Goal: Communication & Community: Answer question/provide support

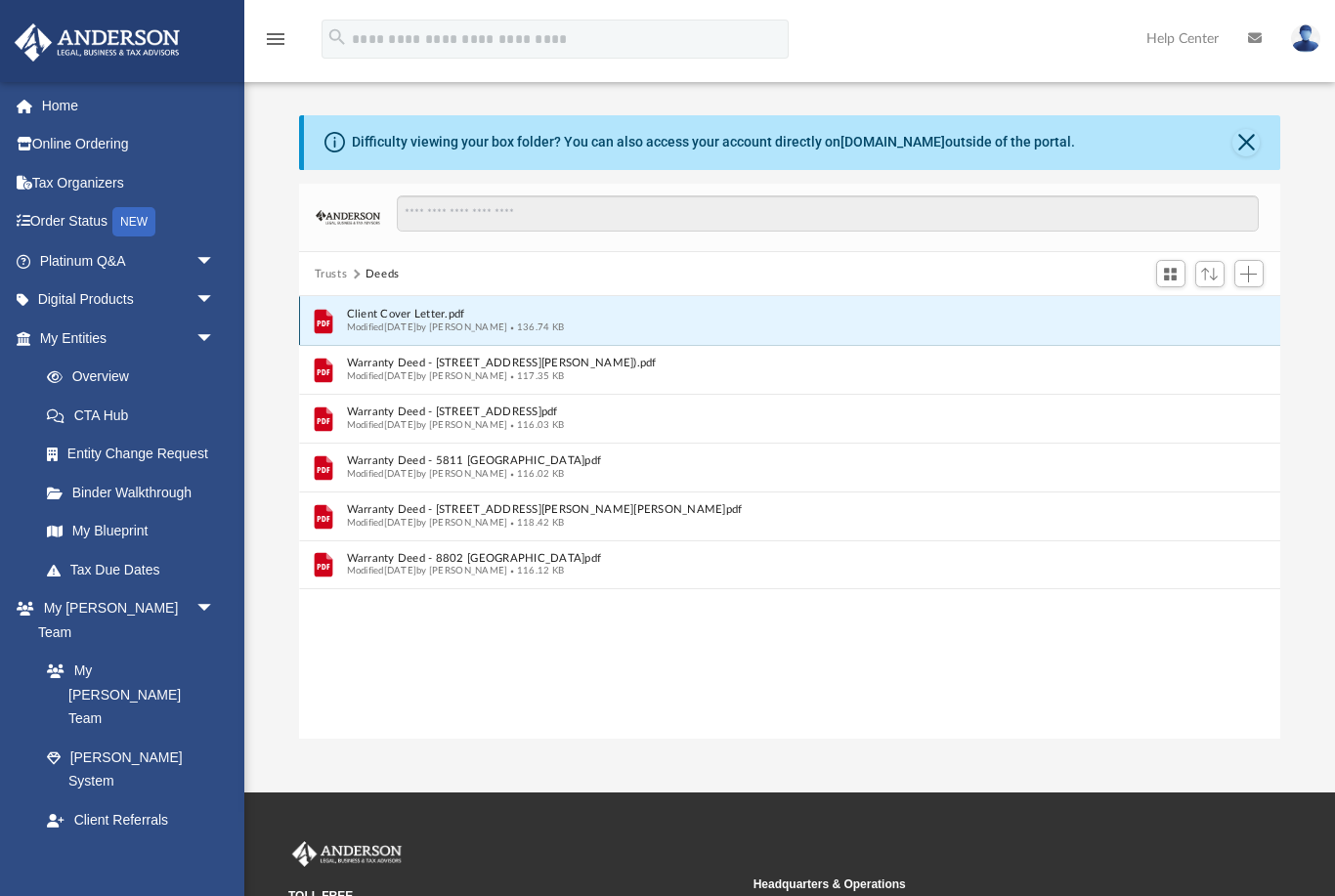
scroll to position [1, 1]
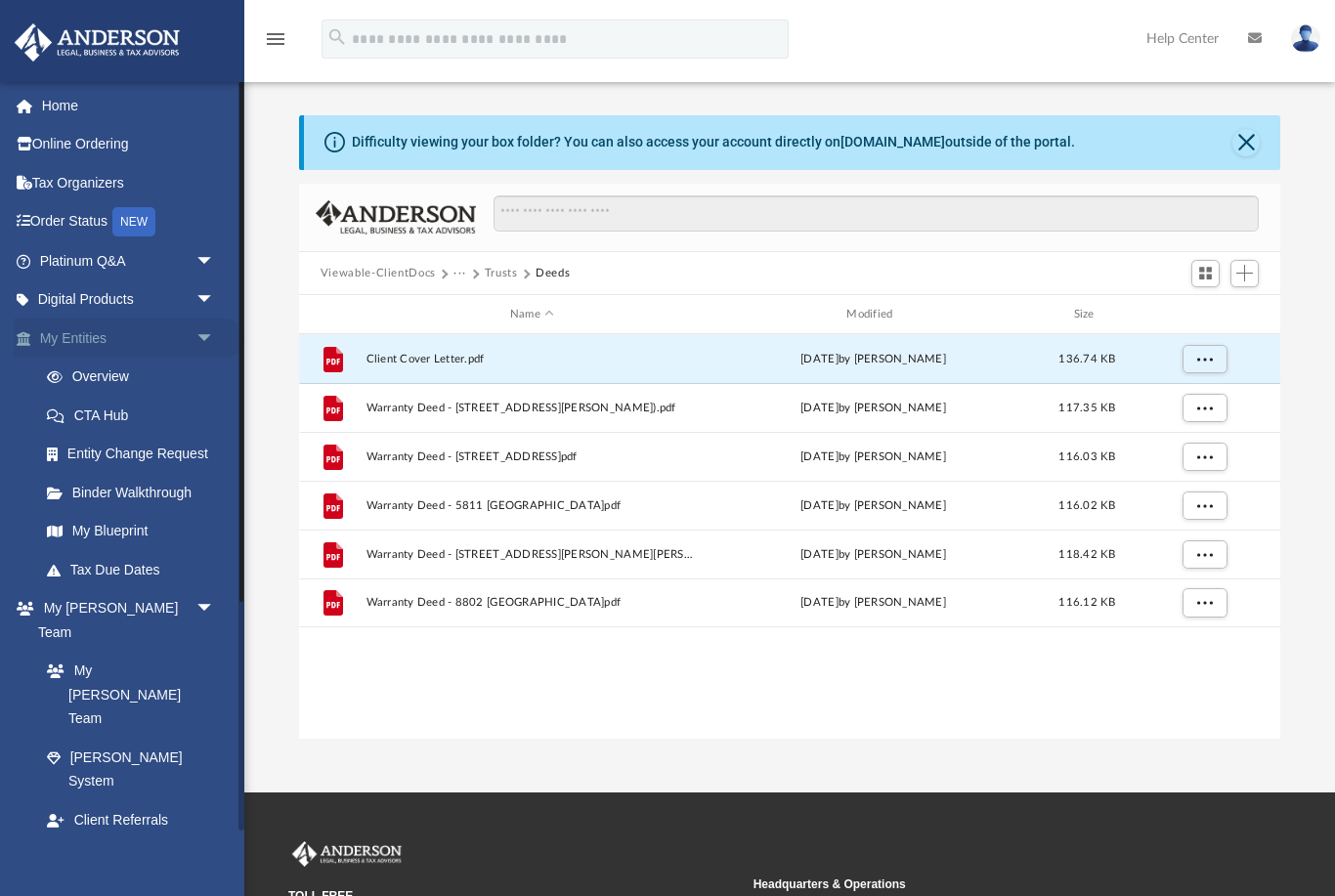
click at [208, 337] on span "arrow_drop_down" at bounding box center [214, 338] width 39 height 40
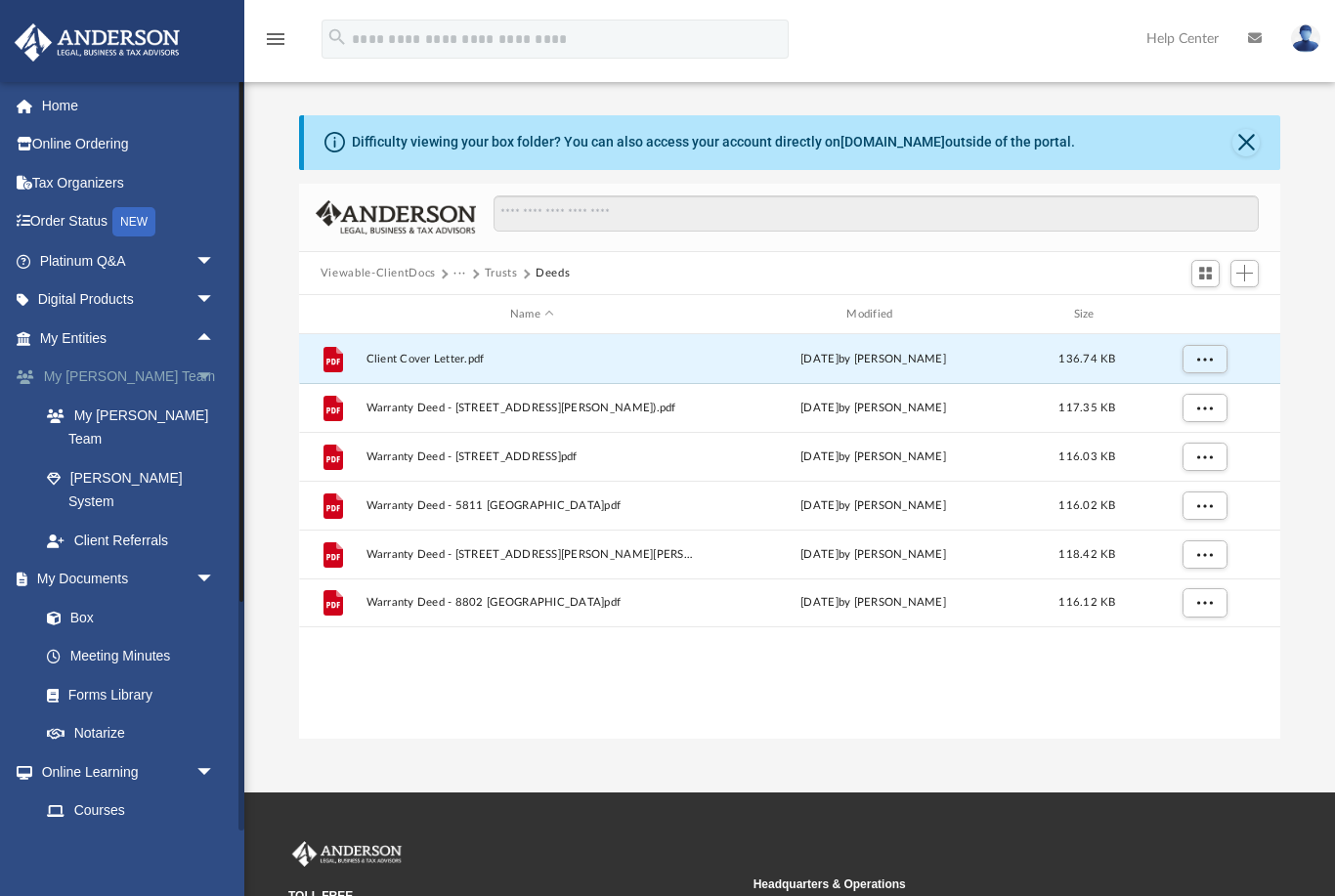
click at [197, 374] on span "arrow_drop_down" at bounding box center [214, 378] width 39 height 40
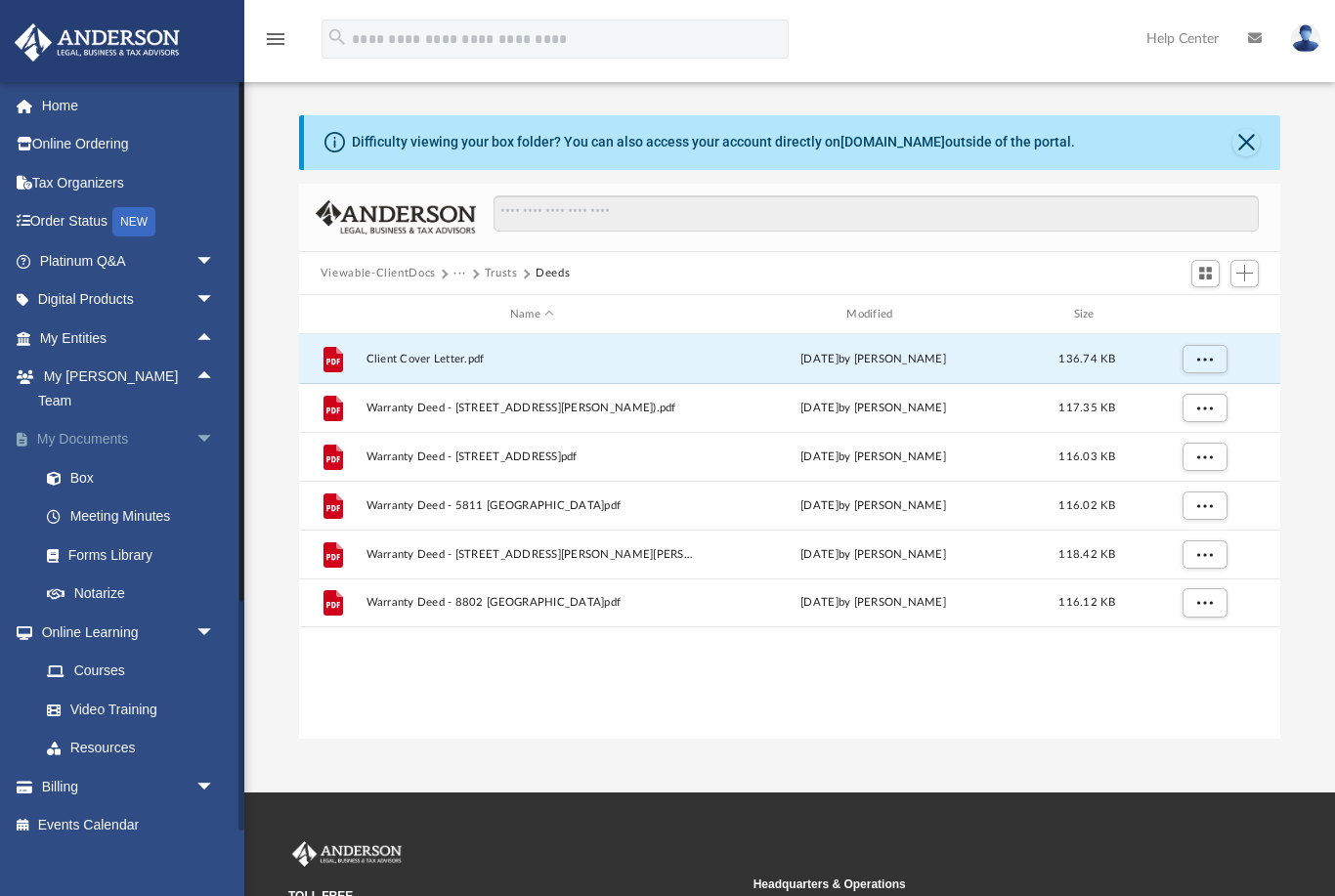
click at [218, 420] on span "arrow_drop_down" at bounding box center [214, 440] width 39 height 40
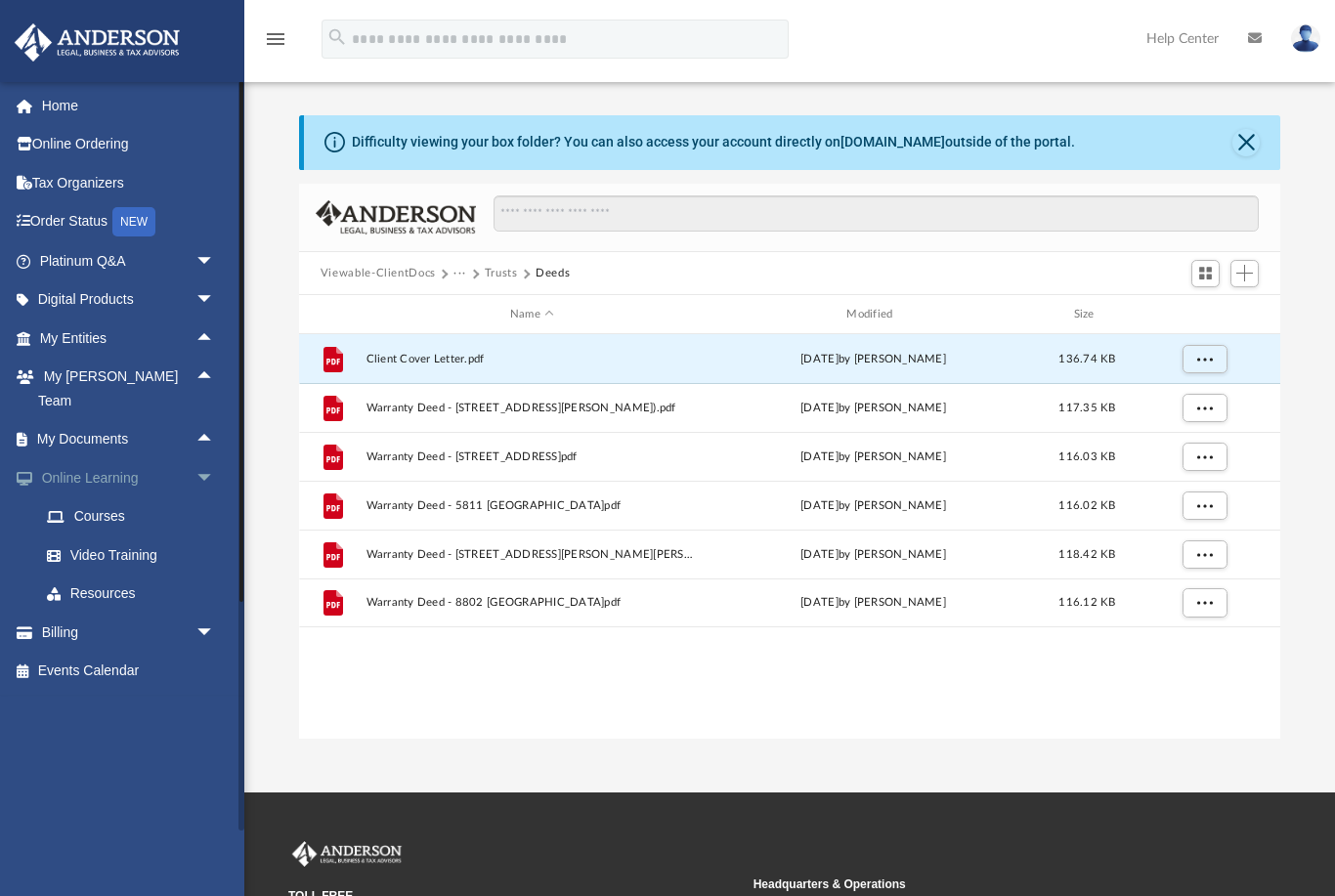
click at [208, 458] on span "arrow_drop_down" at bounding box center [214, 478] width 39 height 40
click at [208, 498] on span "arrow_drop_down" at bounding box center [214, 517] width 39 height 40
click at [212, 498] on span "arrow_drop_up" at bounding box center [214, 517] width 39 height 40
click at [204, 257] on span "arrow_drop_down" at bounding box center [214, 262] width 39 height 40
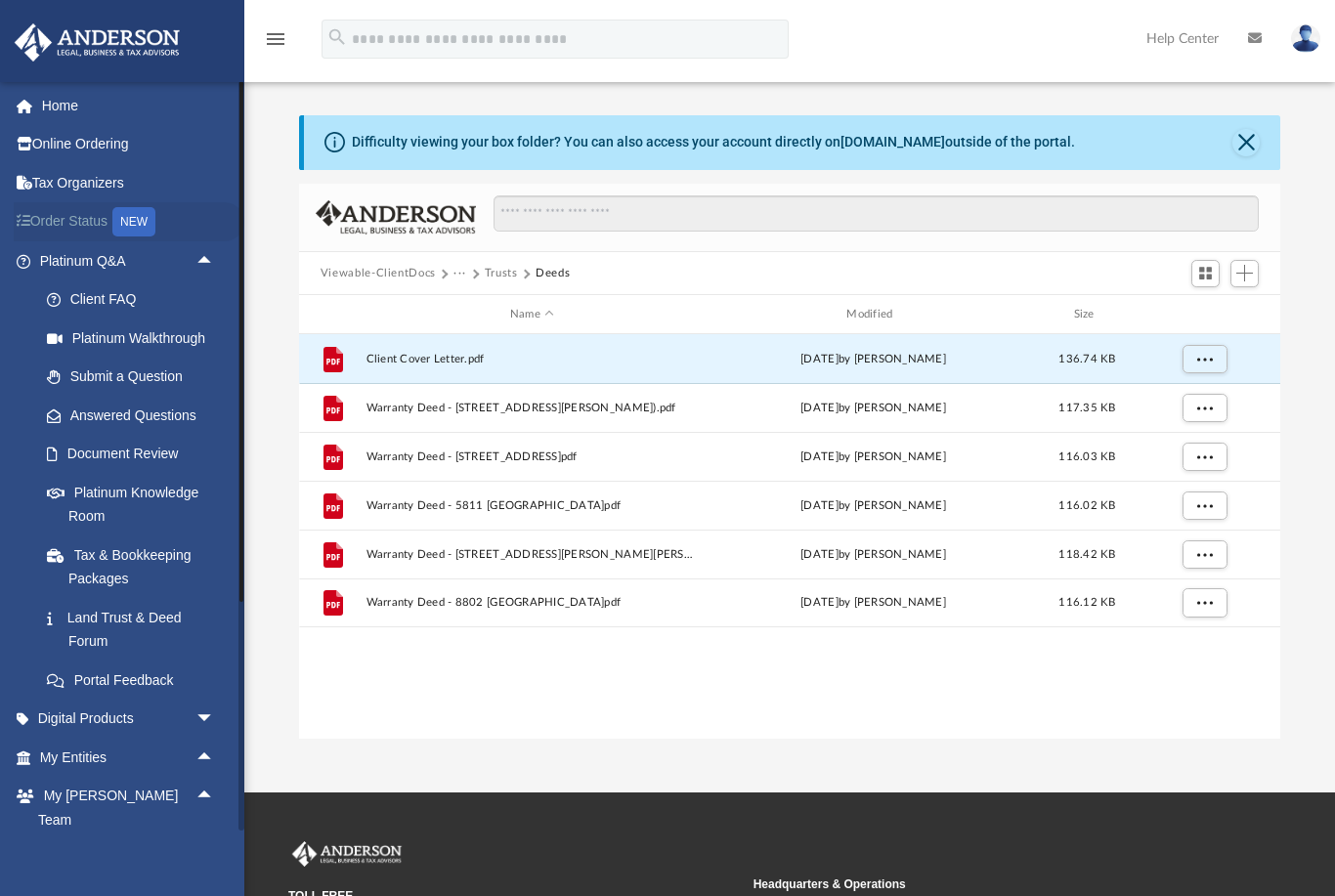
click at [70, 220] on link "Order Status NEW" at bounding box center [129, 222] width 231 height 40
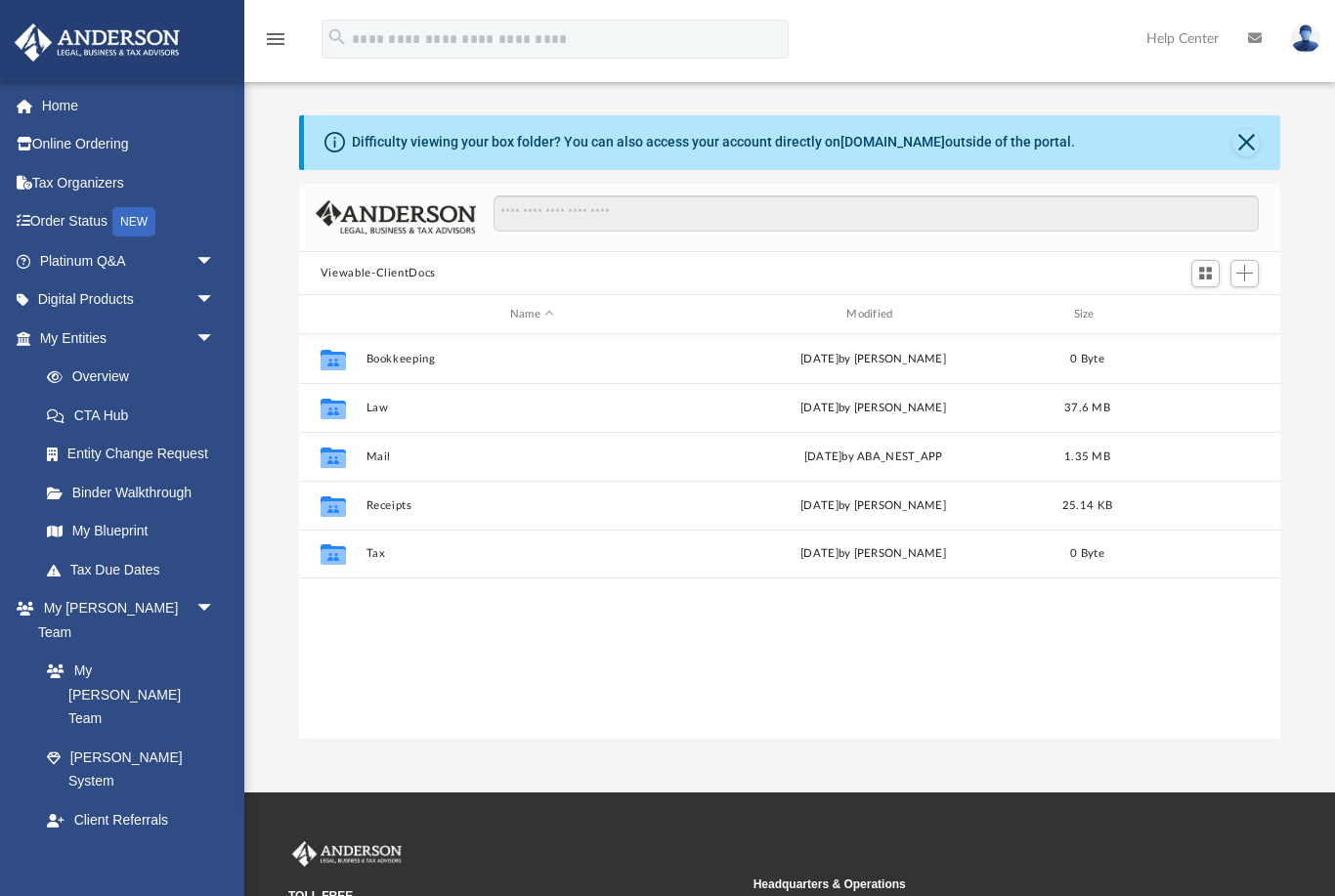
scroll to position [1, 1]
click at [200, 334] on span "arrow_drop_down" at bounding box center [214, 338] width 39 height 40
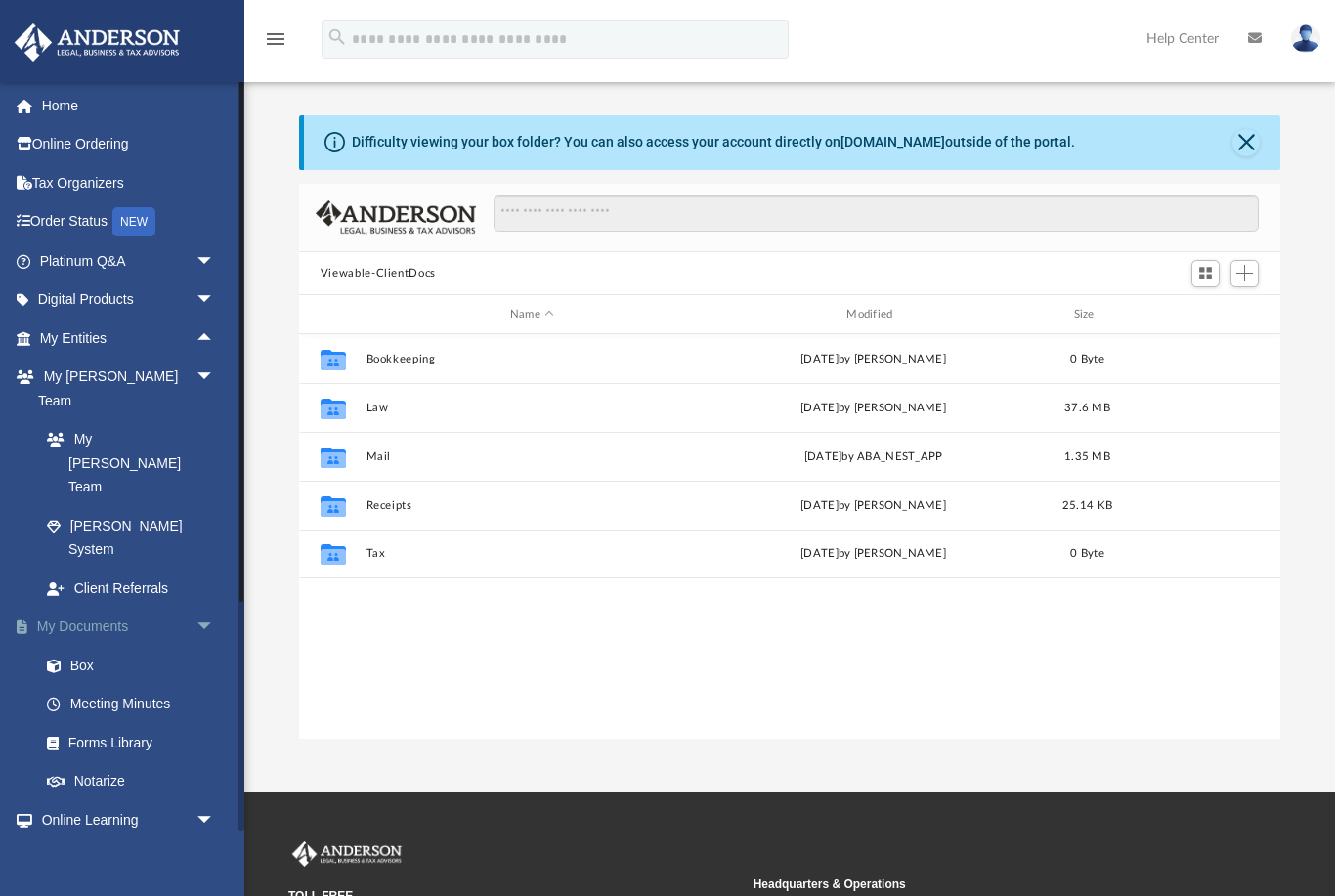
click at [200, 608] on span "arrow_drop_down" at bounding box center [214, 627] width 39 height 40
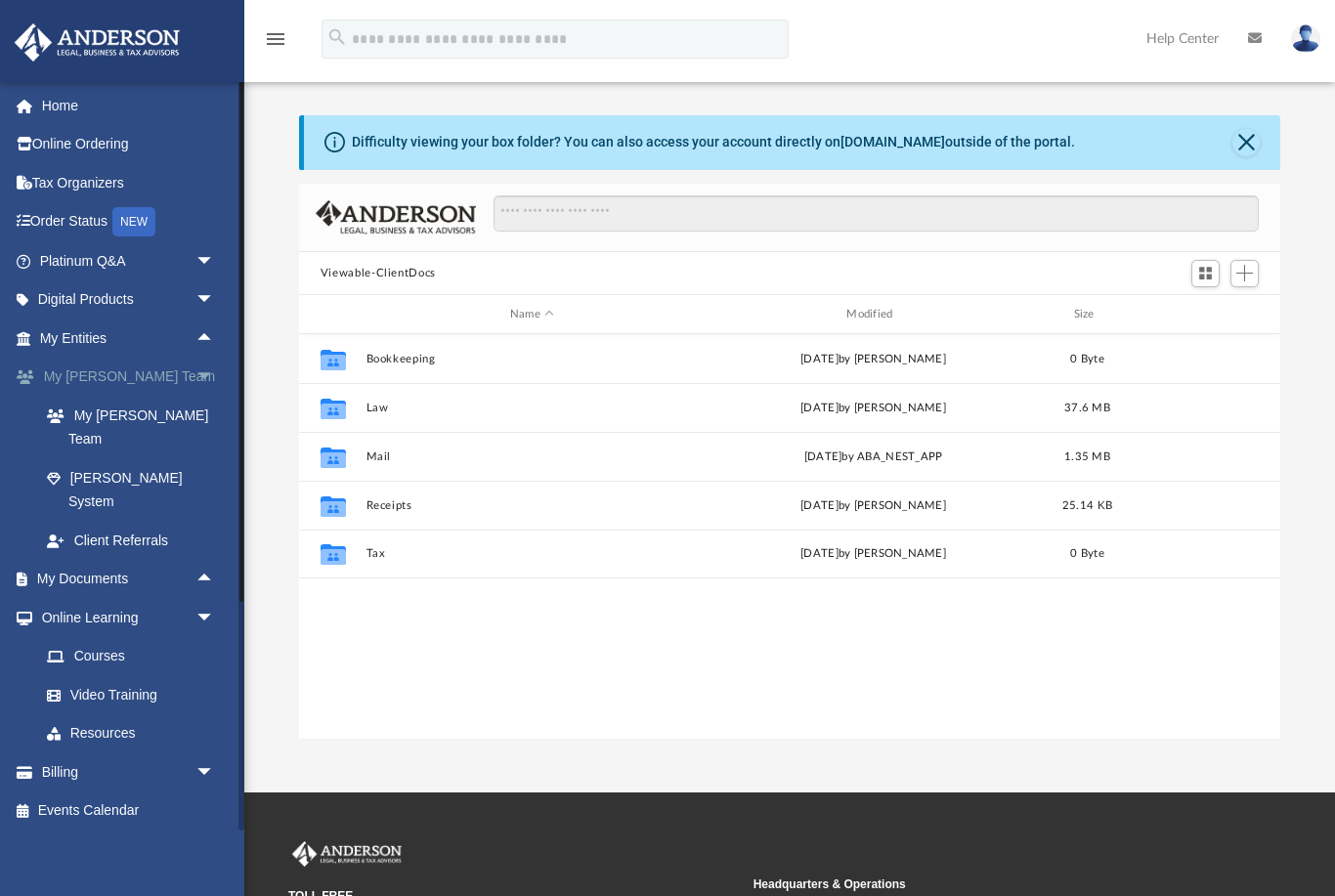
click at [203, 369] on span "arrow_drop_down" at bounding box center [214, 378] width 39 height 40
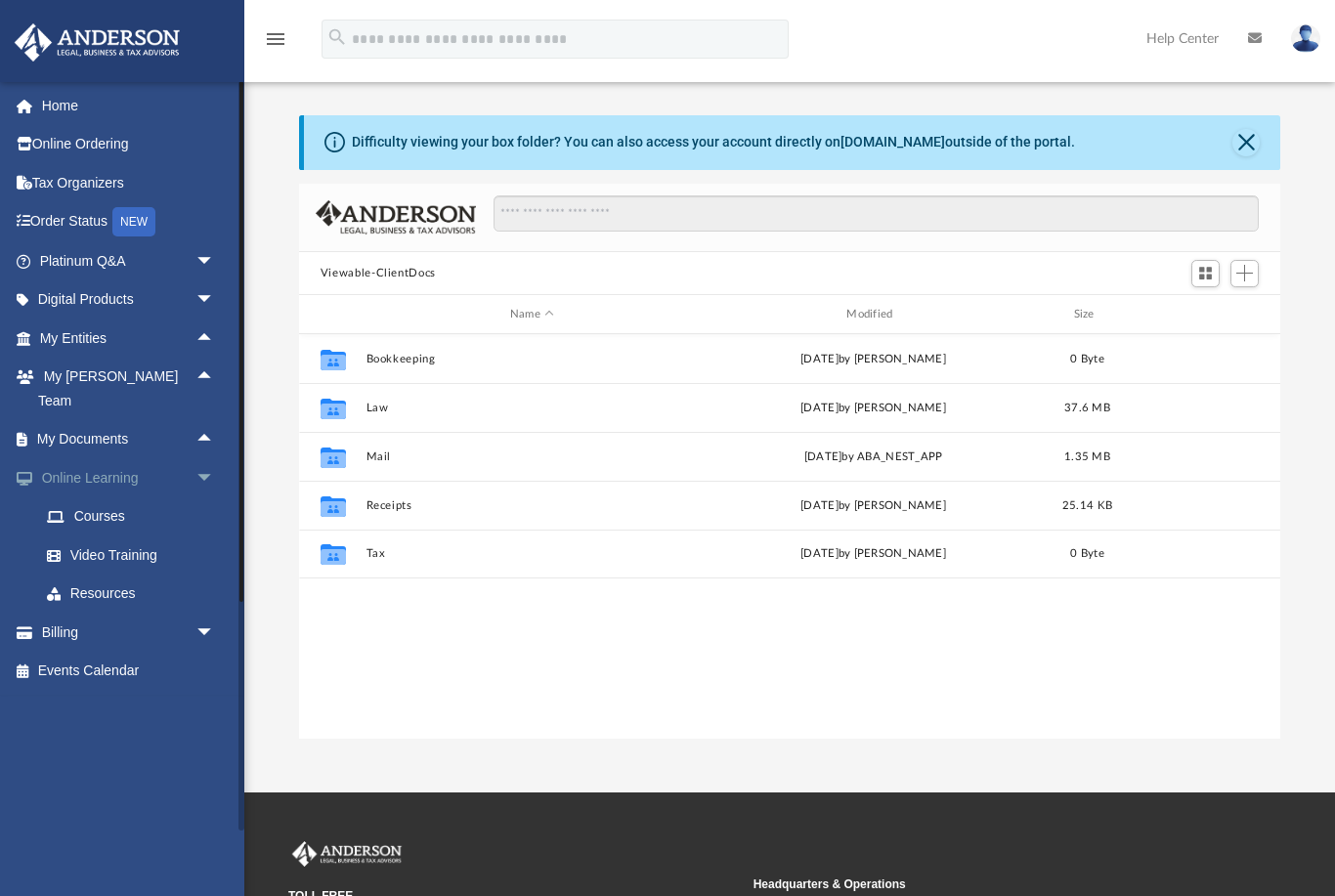
click at [215, 458] on span "arrow_drop_down" at bounding box center [214, 478] width 39 height 40
click at [203, 256] on span "arrow_drop_down" at bounding box center [214, 262] width 39 height 40
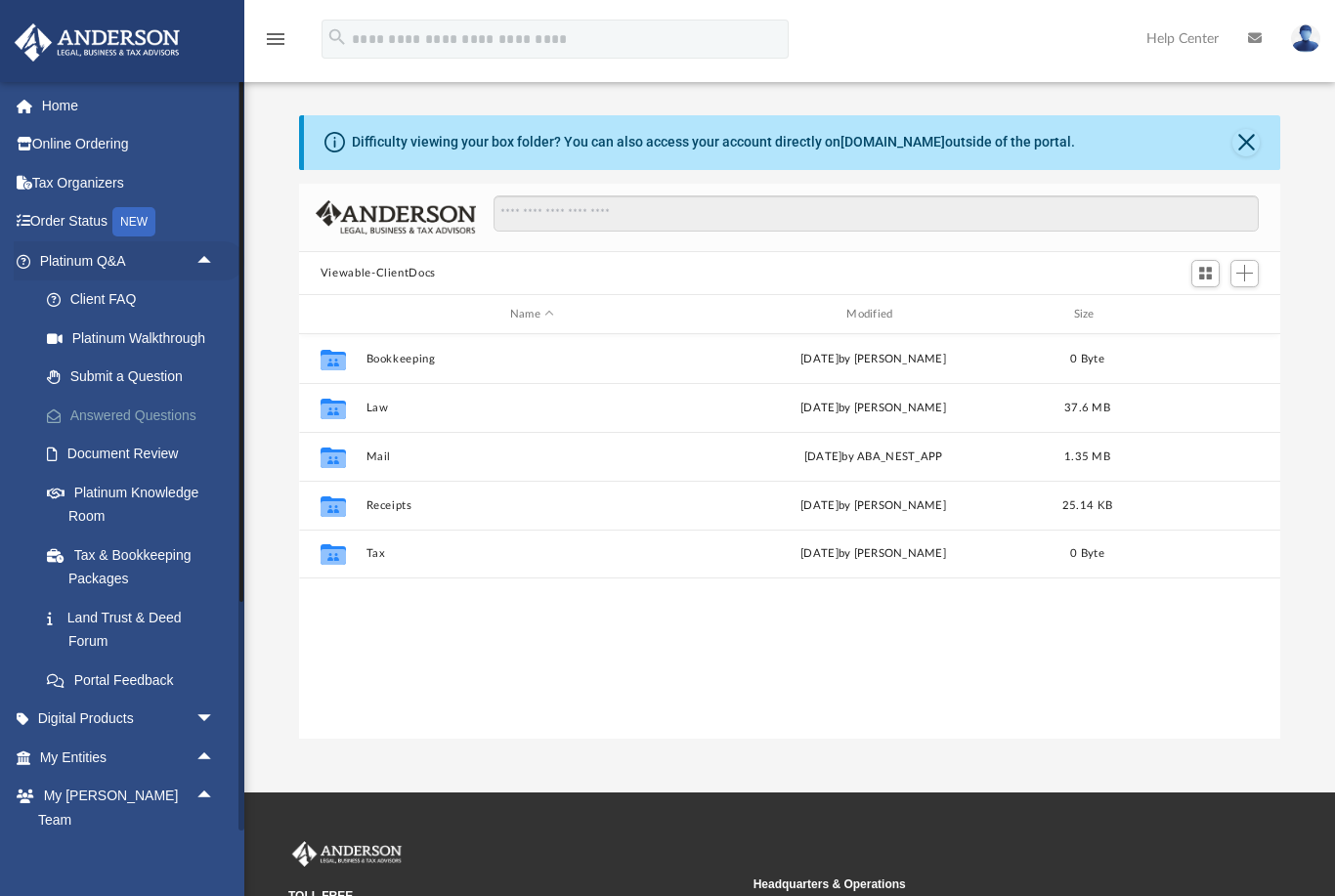
click at [100, 414] on link "Answered Questions" at bounding box center [136, 414] width 217 height 39
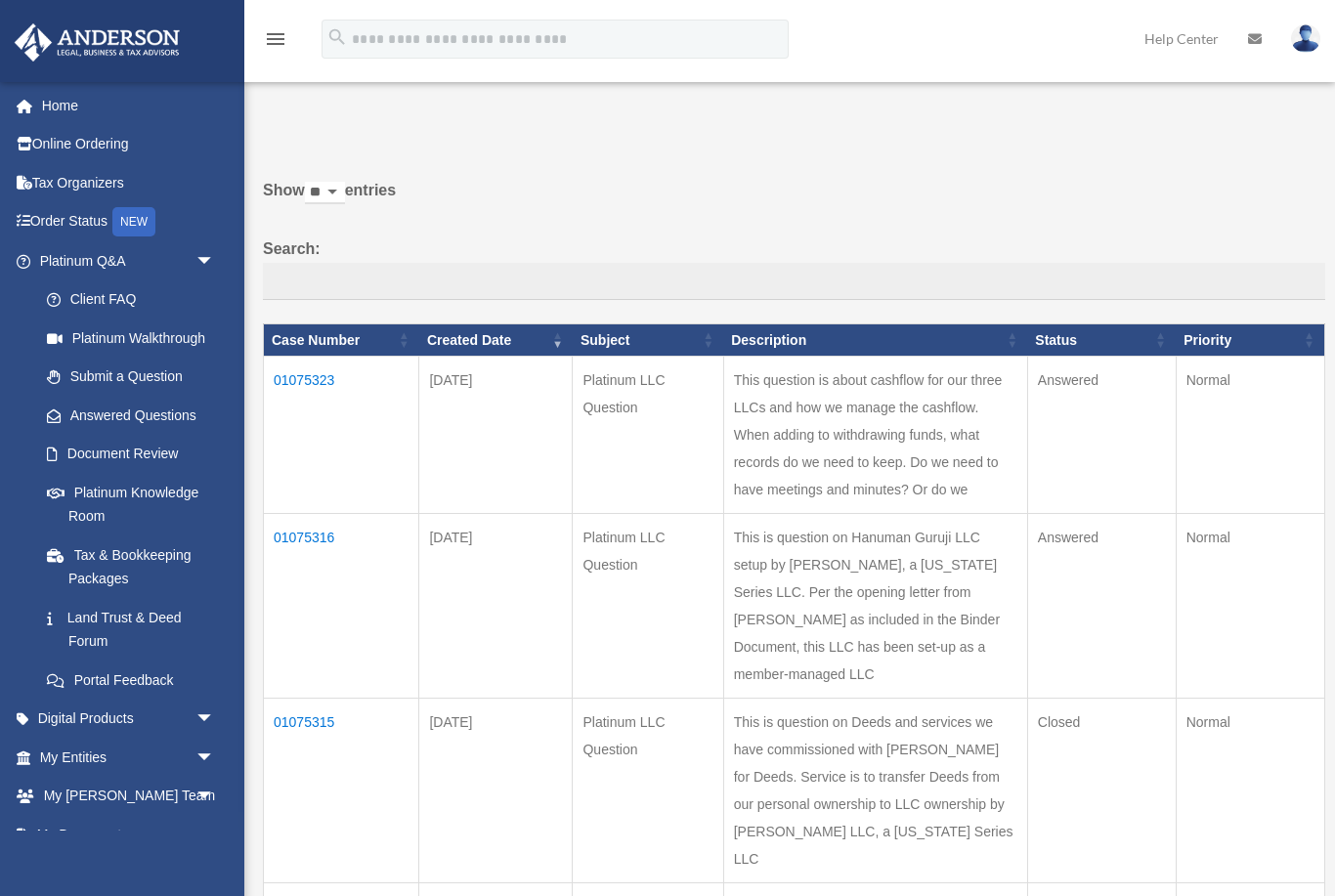
click at [313, 514] on td "01075316" at bounding box center [341, 607] width 156 height 184
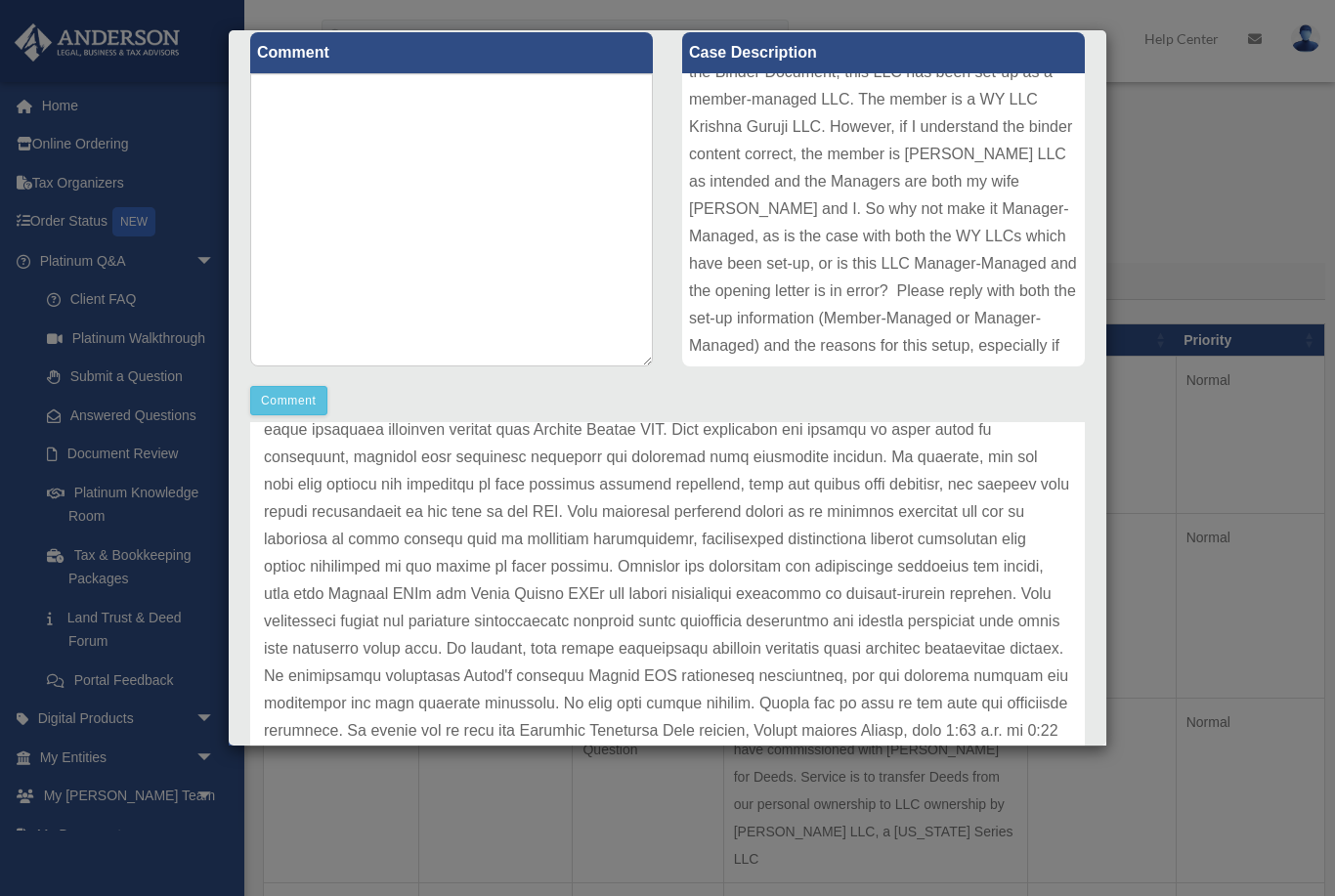
scroll to position [409, 0]
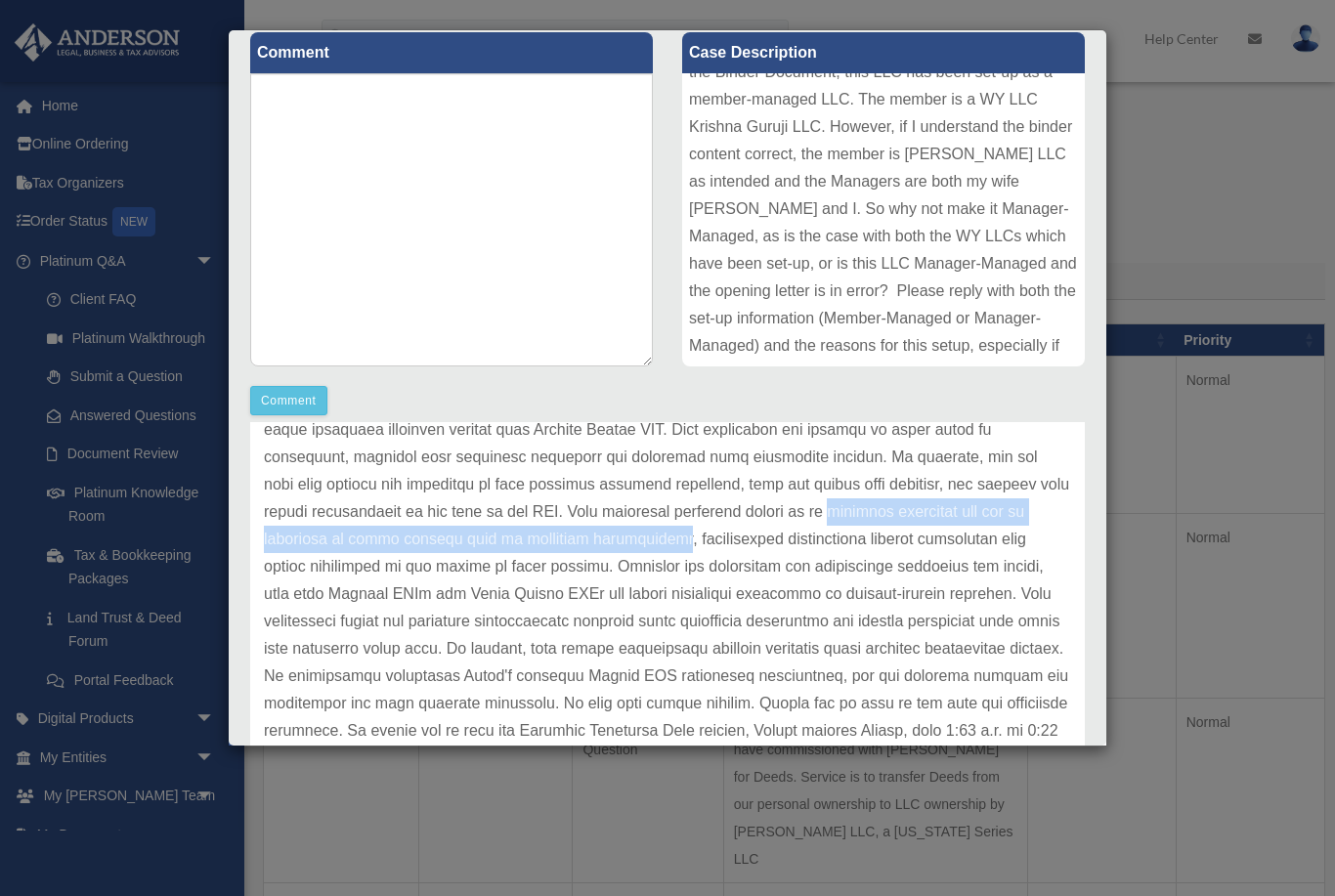
copy p "internal guideline and can be presented to third parties such as financial inst…"
click at [344, 267] on textarea at bounding box center [451, 220] width 402 height 293
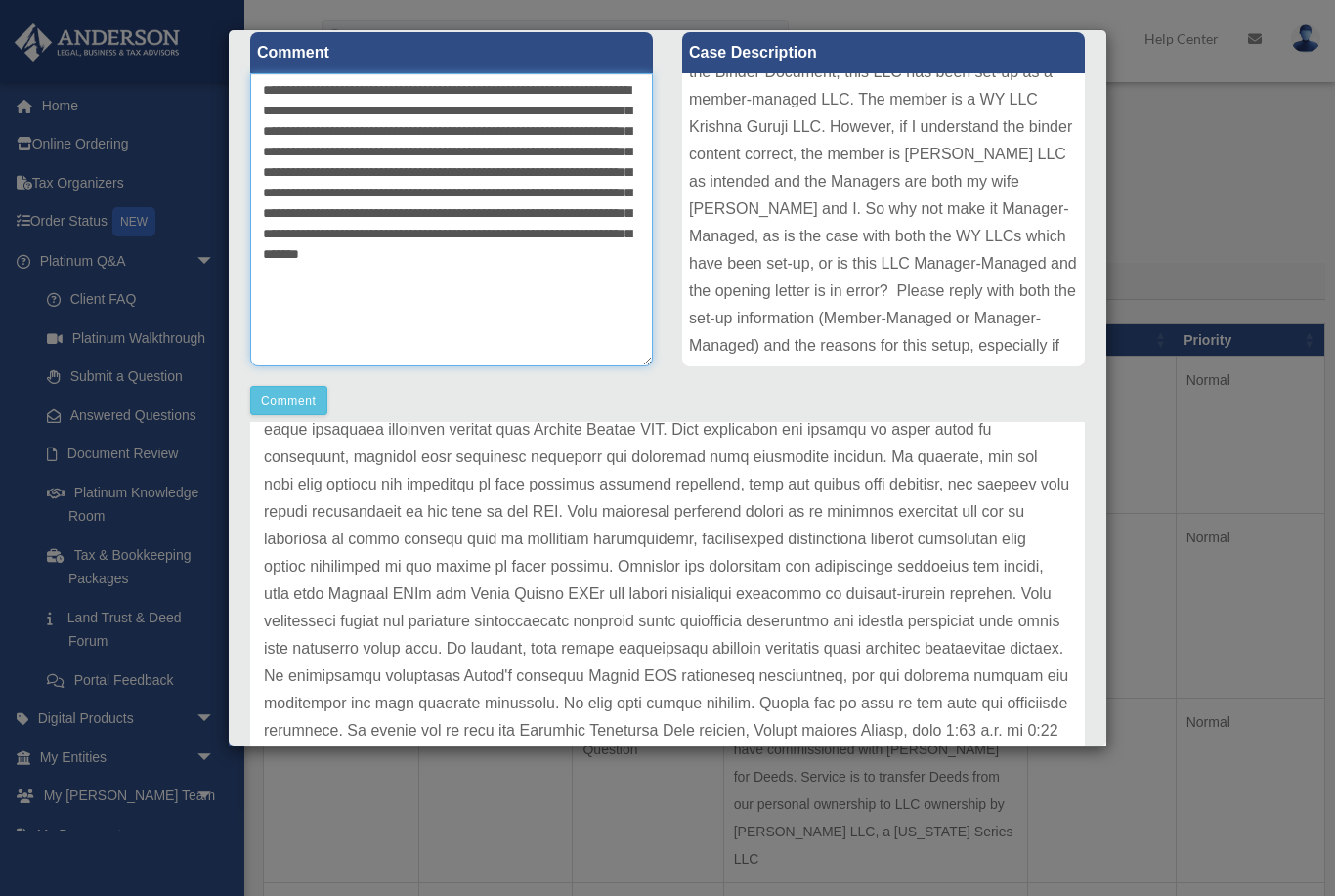
click at [272, 278] on textarea "**********" at bounding box center [451, 220] width 402 height 293
click at [264, 278] on textarea "**********" at bounding box center [451, 220] width 402 height 293
click at [372, 295] on textarea "**********" at bounding box center [451, 220] width 402 height 293
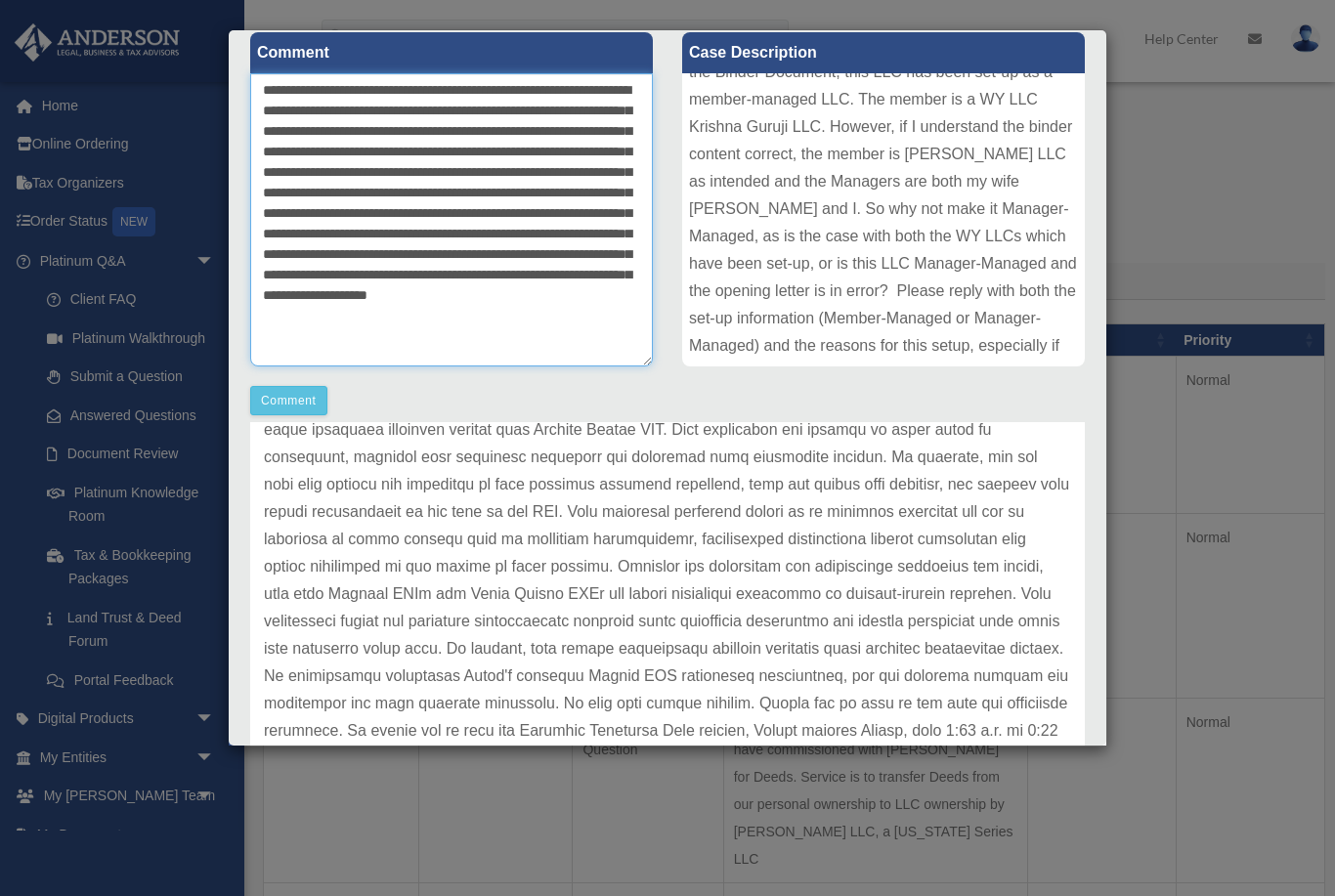
click at [469, 342] on textarea "**********" at bounding box center [451, 220] width 402 height 293
click at [468, 342] on textarea "**********" at bounding box center [451, 220] width 402 height 293
click at [628, 348] on textarea "**********" at bounding box center [451, 220] width 402 height 293
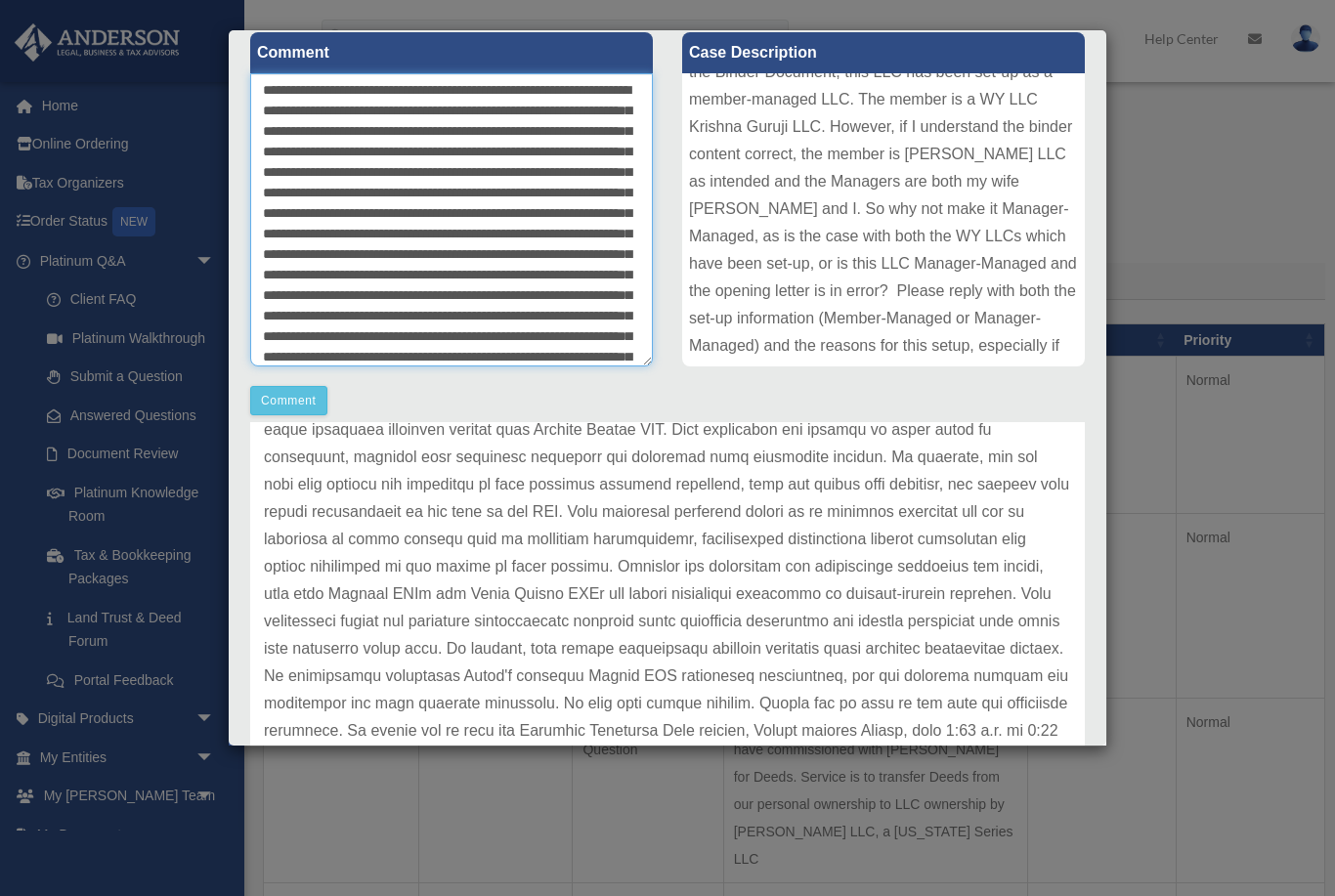
scroll to position [0, 0]
click at [269, 199] on textarea at bounding box center [451, 220] width 402 height 293
click at [530, 178] on textarea at bounding box center [451, 220] width 402 height 293
click at [529, 178] on textarea at bounding box center [451, 220] width 402 height 293
click at [375, 200] on textarea at bounding box center [451, 220] width 402 height 293
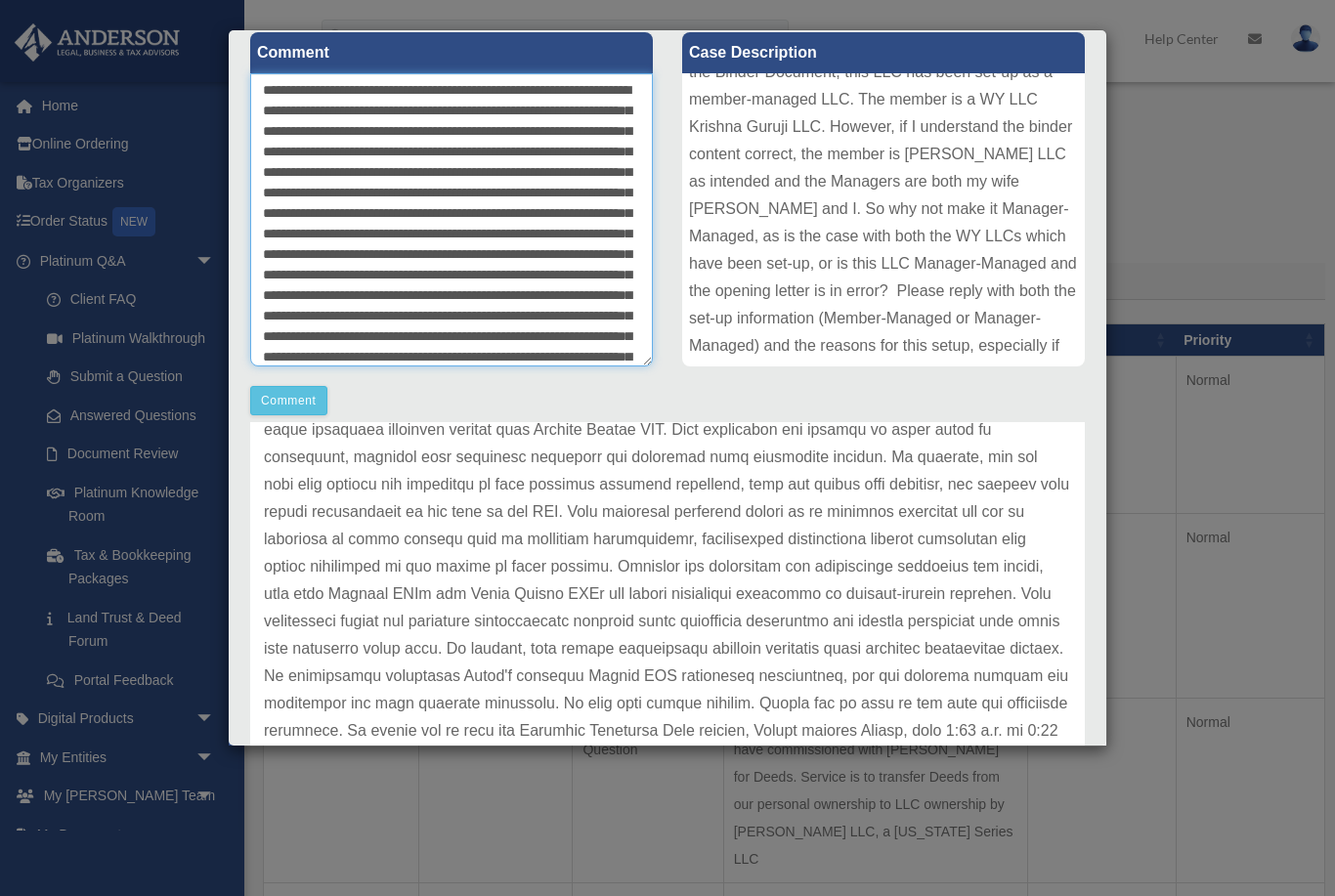
click at [375, 199] on textarea at bounding box center [451, 220] width 402 height 293
click at [485, 187] on textarea at bounding box center [451, 220] width 402 height 293
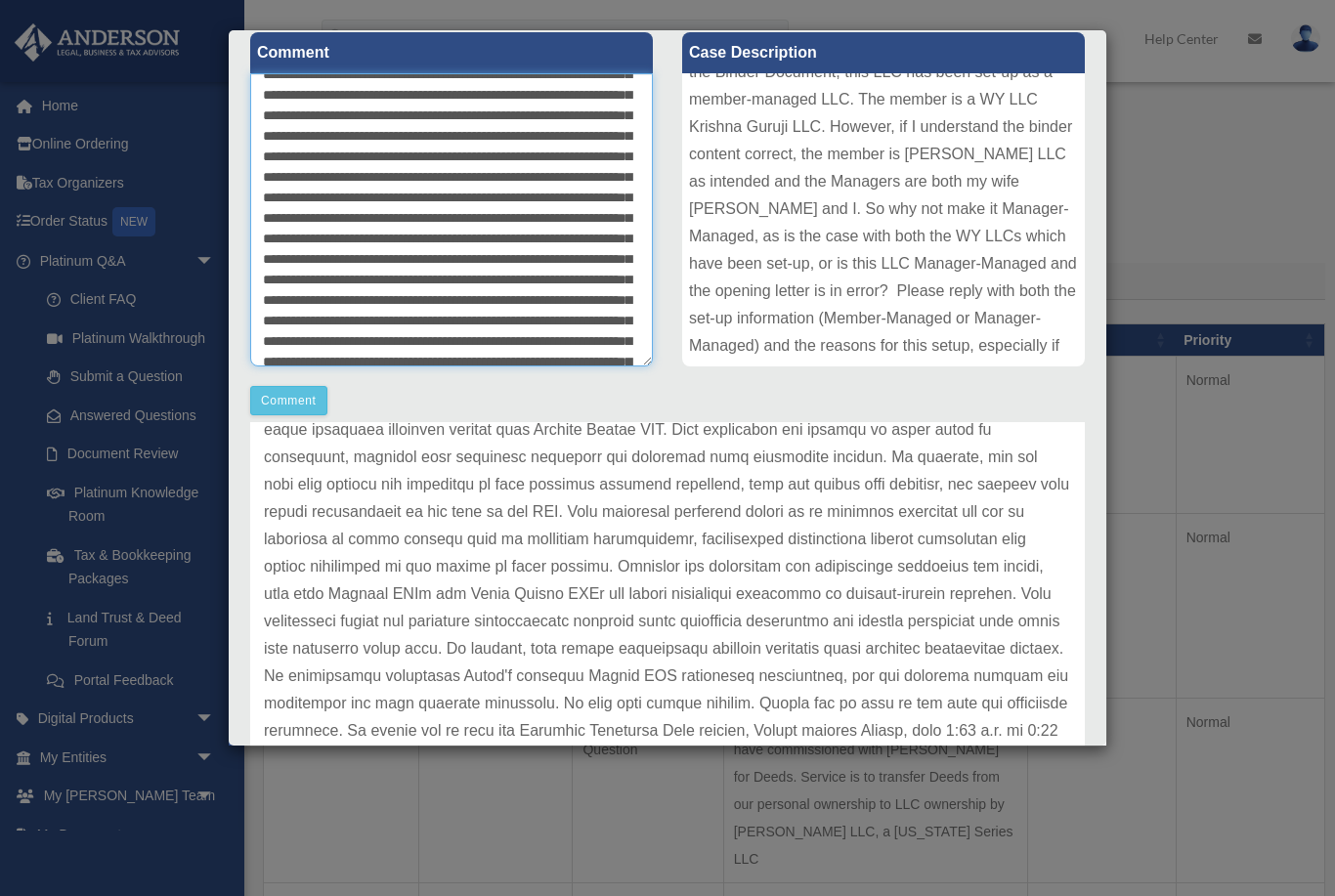
scroll to position [94, 0]
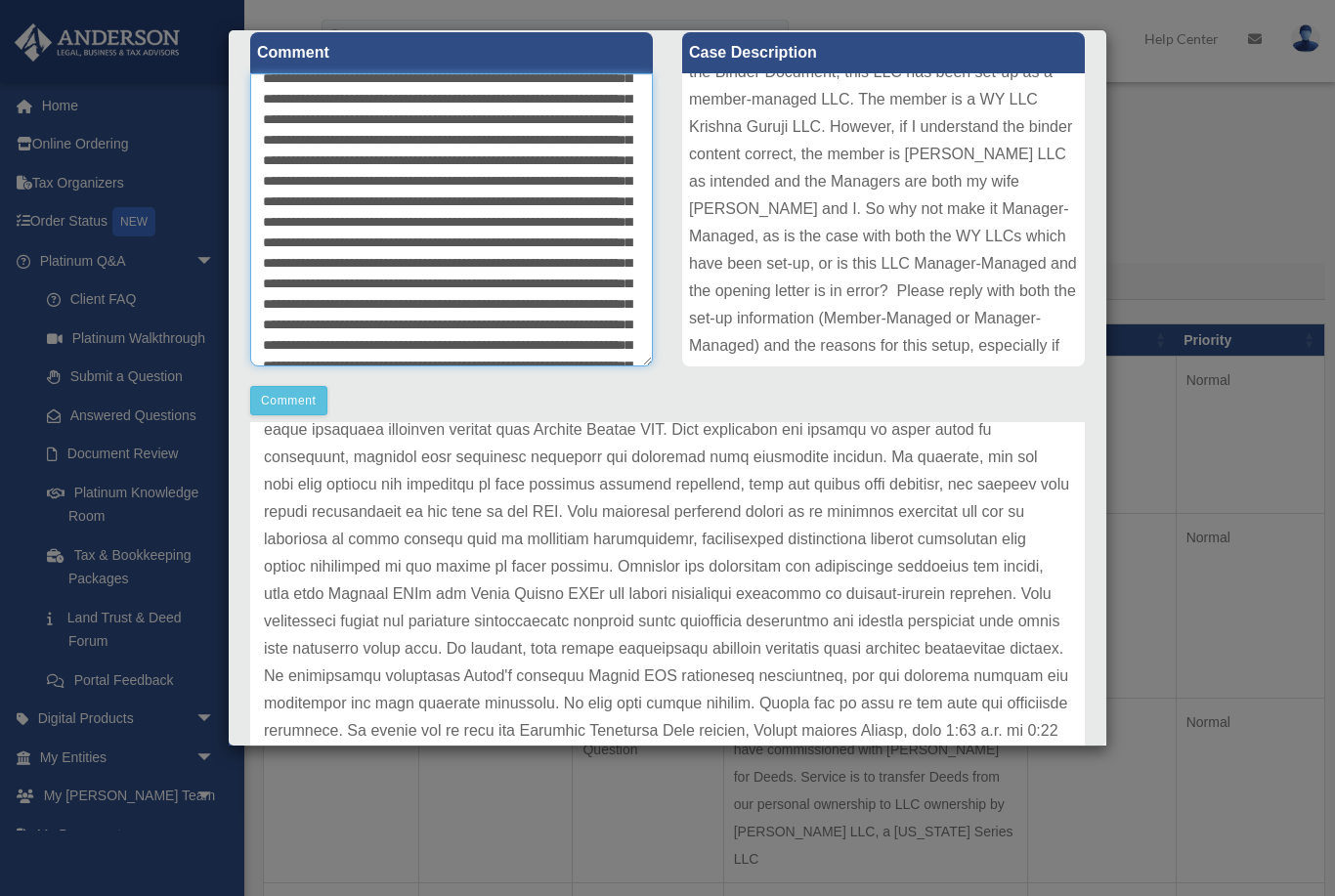
click at [609, 223] on textarea at bounding box center [451, 220] width 402 height 293
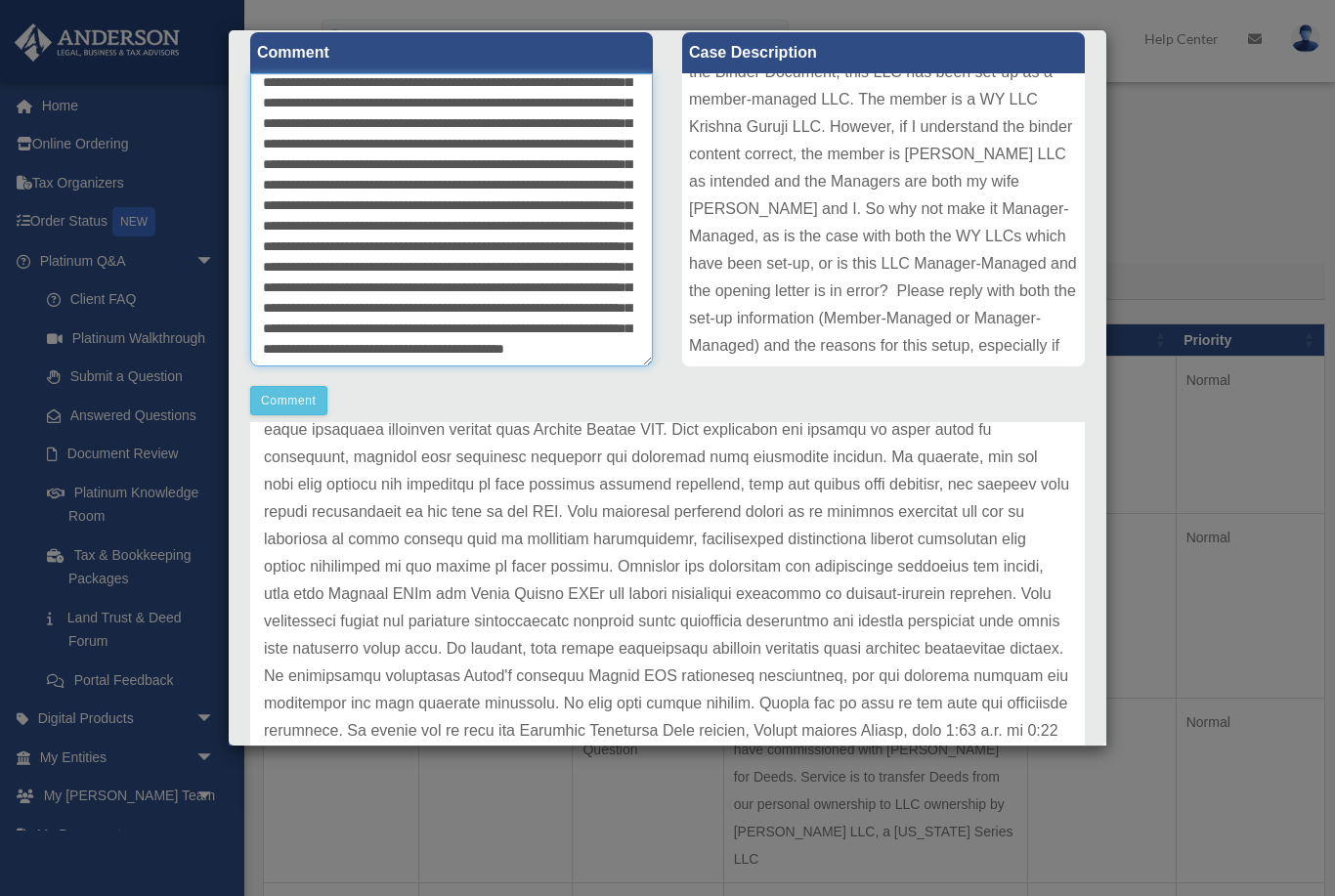
scroll to position [239, 0]
click at [446, 206] on textarea at bounding box center [451, 220] width 402 height 293
click at [478, 205] on textarea at bounding box center [451, 220] width 402 height 293
click at [588, 204] on textarea at bounding box center [451, 220] width 402 height 293
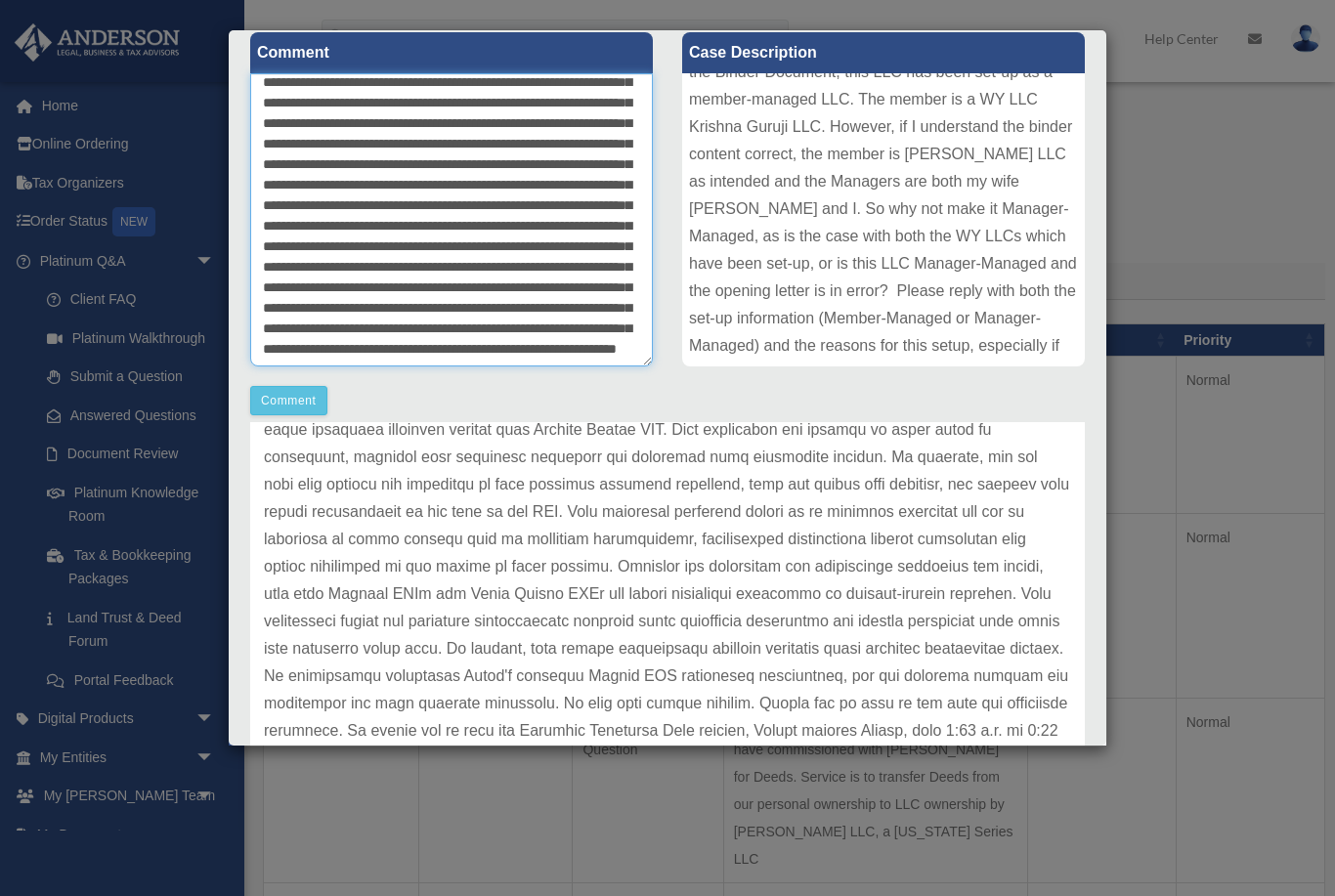
click at [609, 310] on textarea at bounding box center [451, 220] width 402 height 293
click at [475, 326] on textarea at bounding box center [451, 220] width 402 height 293
click at [584, 336] on textarea at bounding box center [451, 220] width 402 height 293
type textarea "**********"
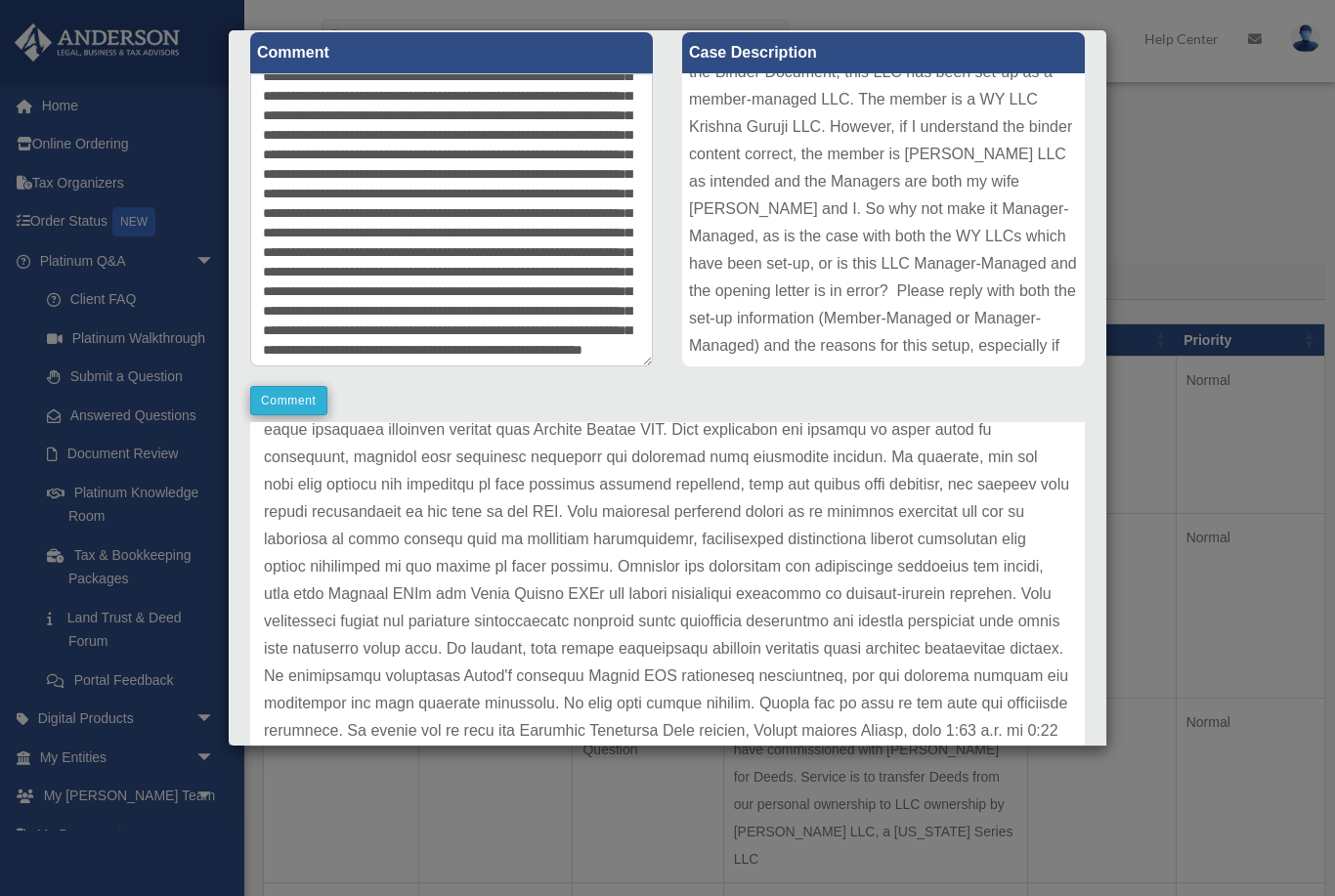
click at [294, 406] on button "Comment" at bounding box center [288, 400] width 77 height 30
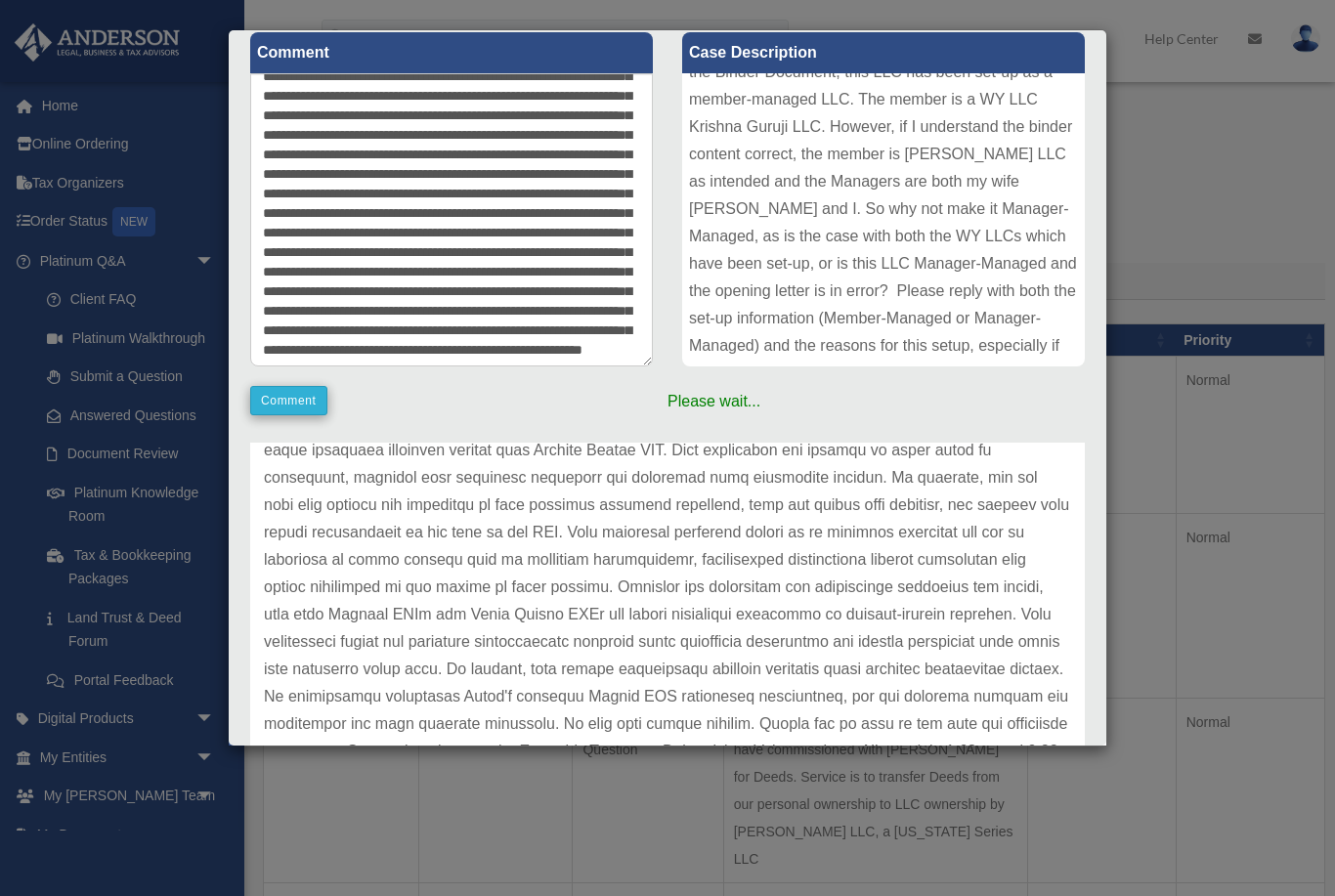
scroll to position [268, 0]
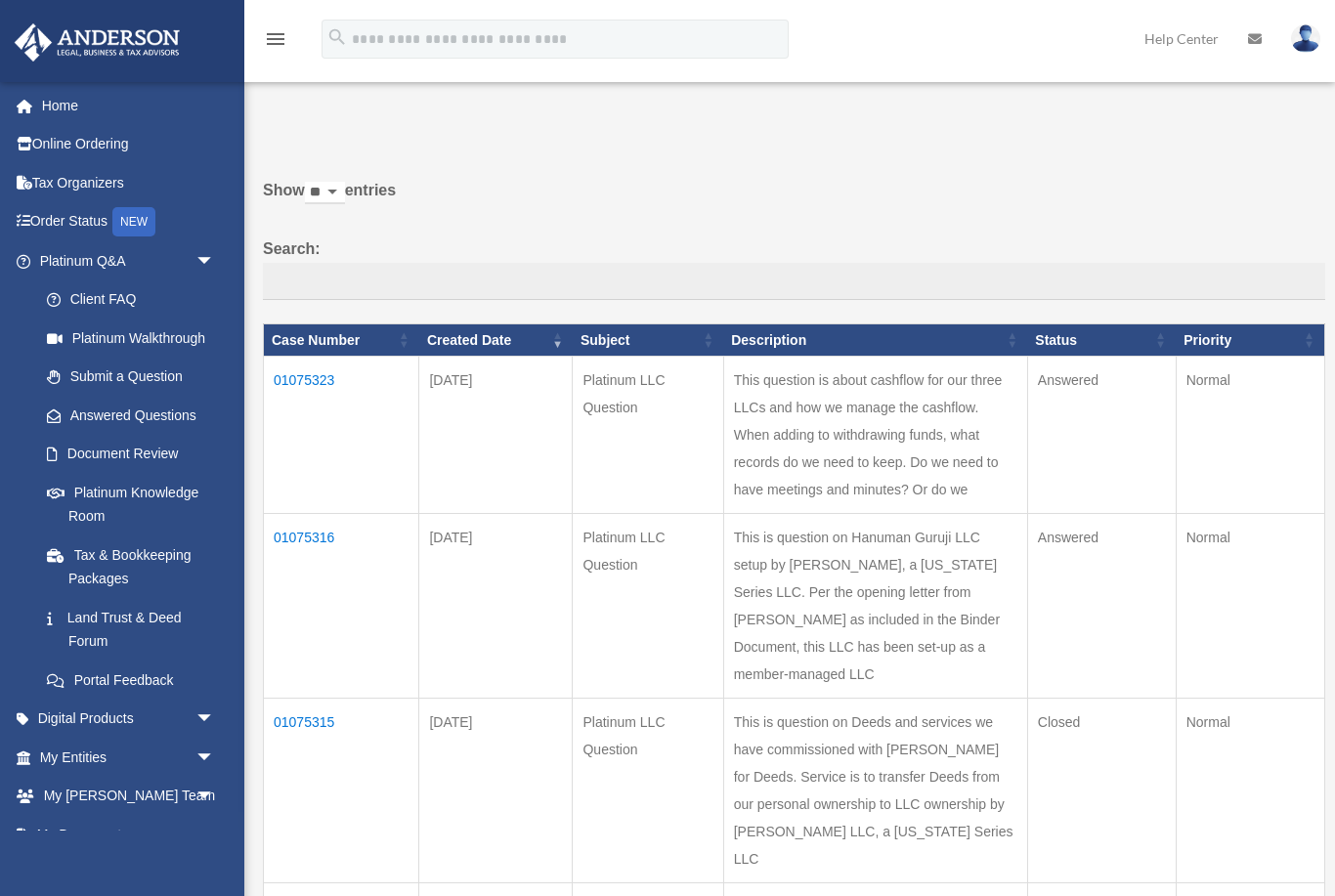
click at [300, 514] on td "01075316" at bounding box center [341, 607] width 156 height 184
click at [305, 514] on td "01075316" at bounding box center [341, 607] width 156 height 184
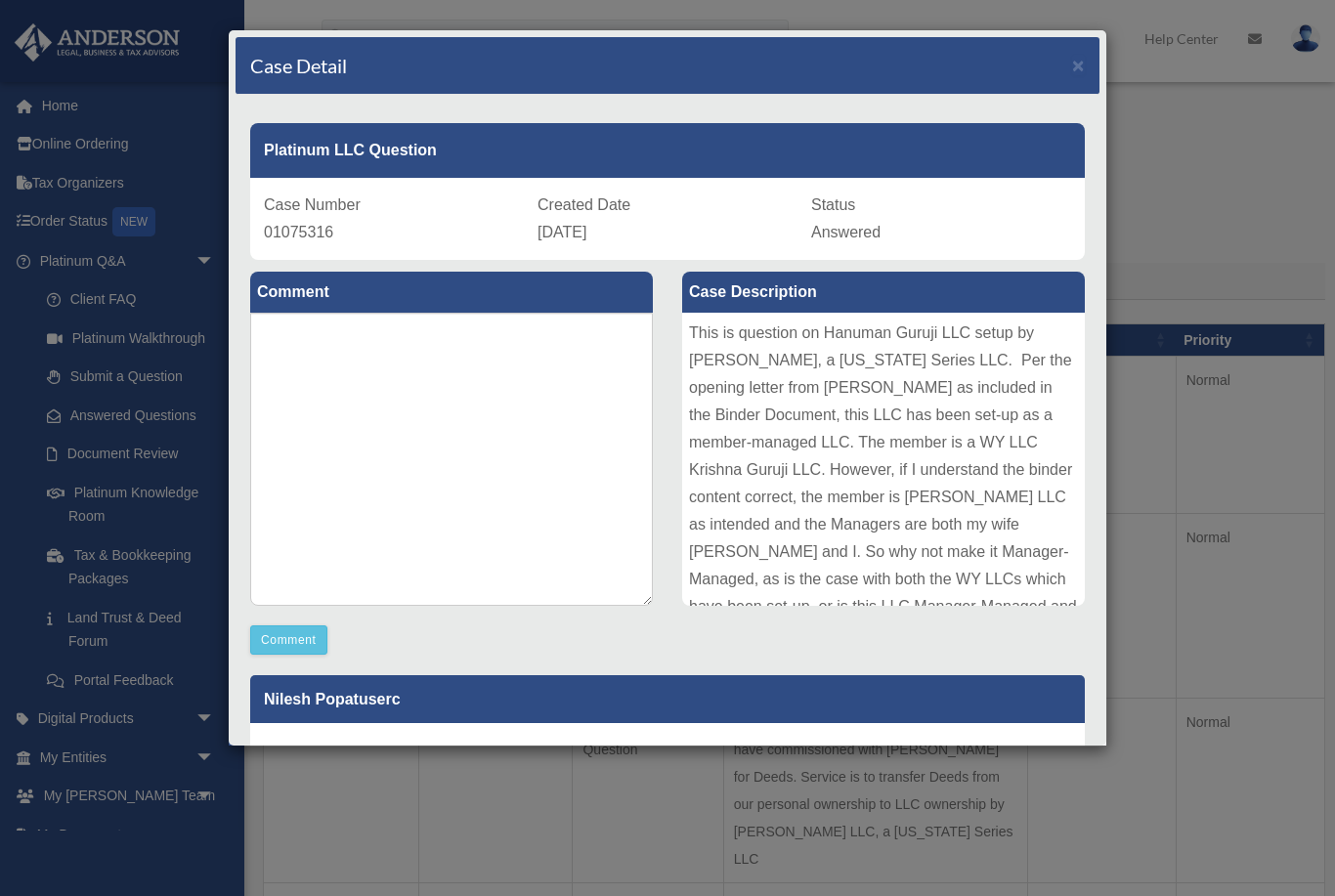
scroll to position [0, 0]
click at [1075, 56] on span "×" at bounding box center [1078, 64] width 13 height 23
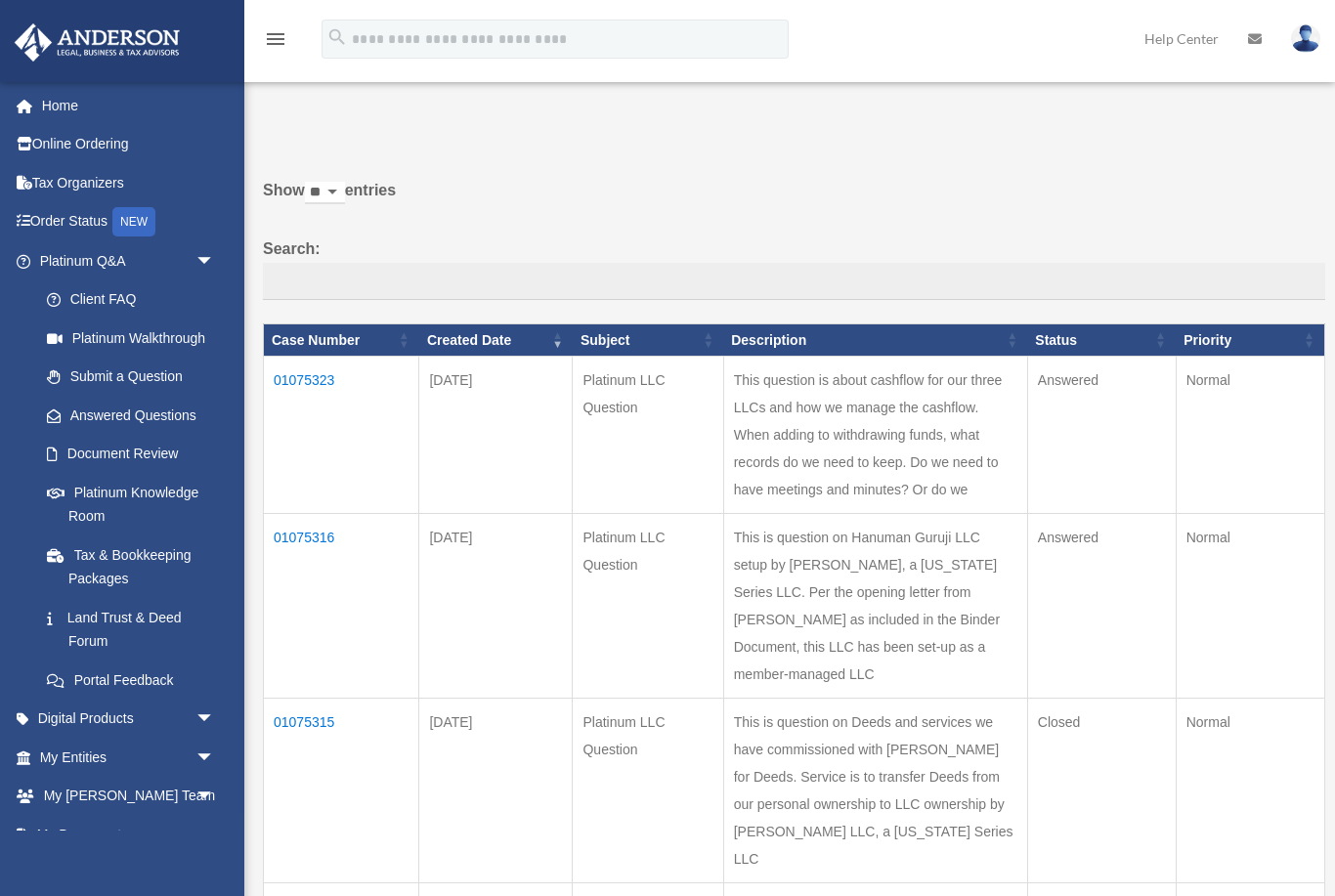
click at [295, 396] on td "01075323" at bounding box center [341, 435] width 156 height 158
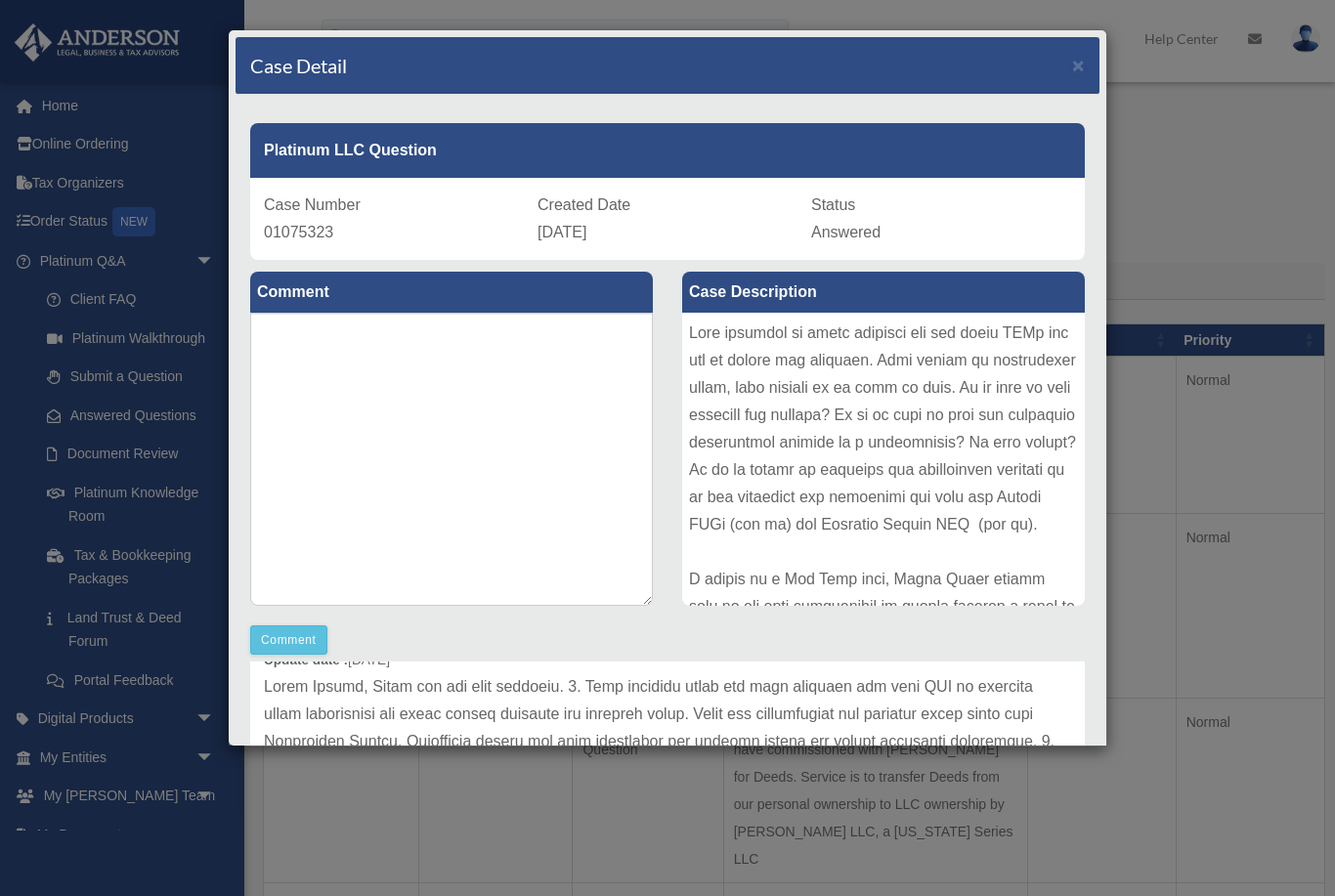
scroll to position [84, 0]
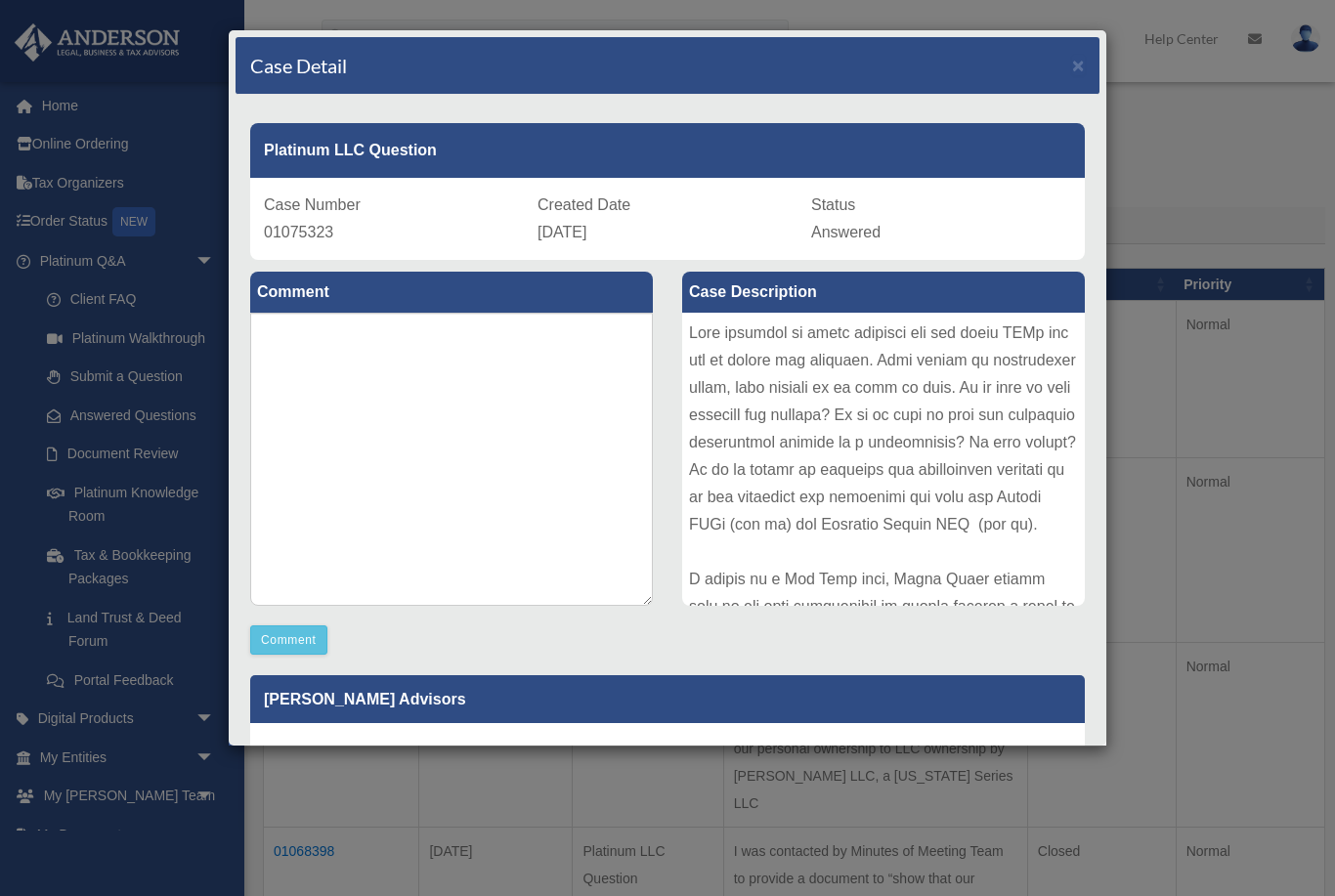
scroll to position [0, 0]
click at [1081, 68] on span "×" at bounding box center [1078, 64] width 13 height 23
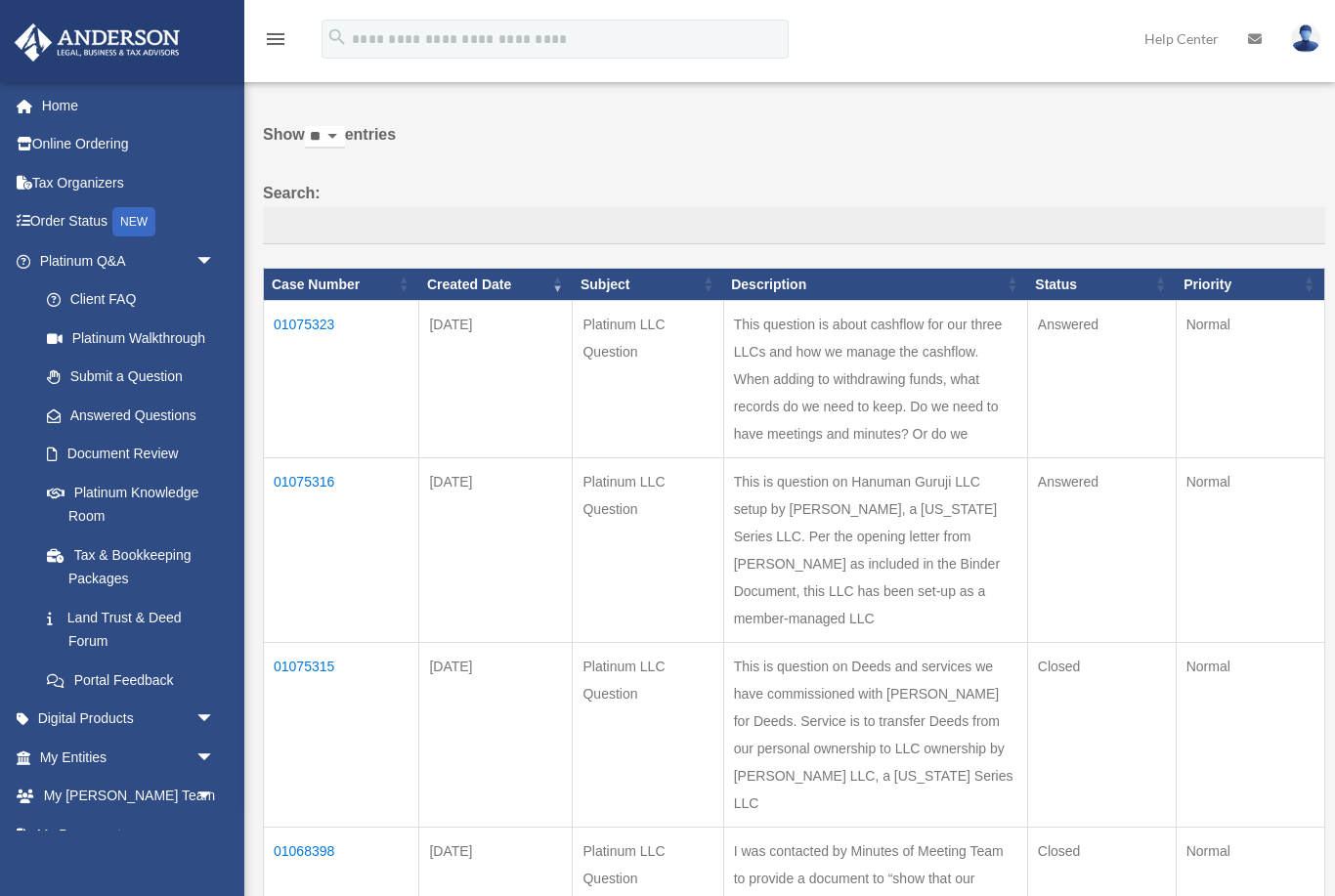
click at [303, 458] on td "01075316" at bounding box center [341, 550] width 156 height 184
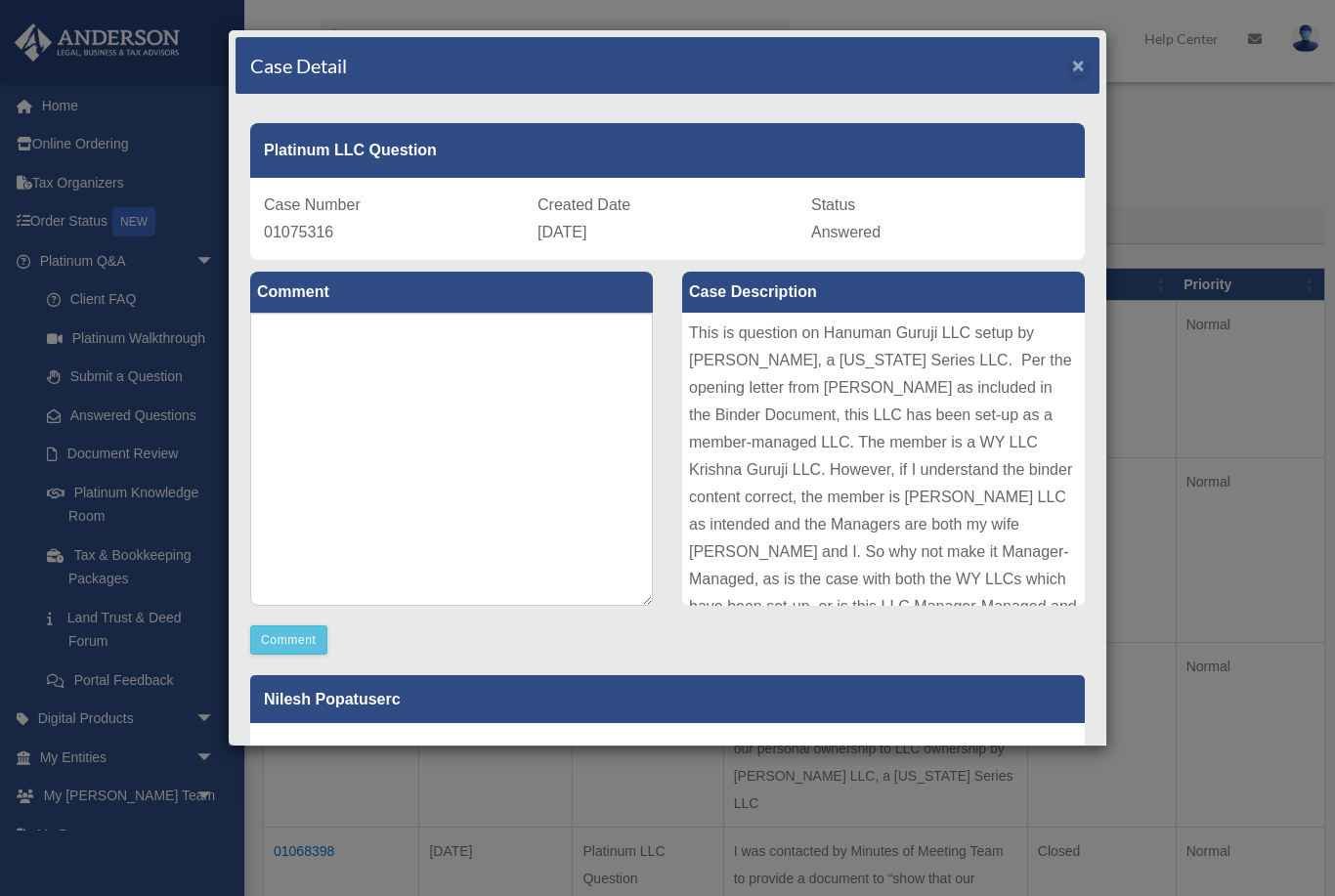
click at [1083, 68] on span "×" at bounding box center [1078, 64] width 13 height 23
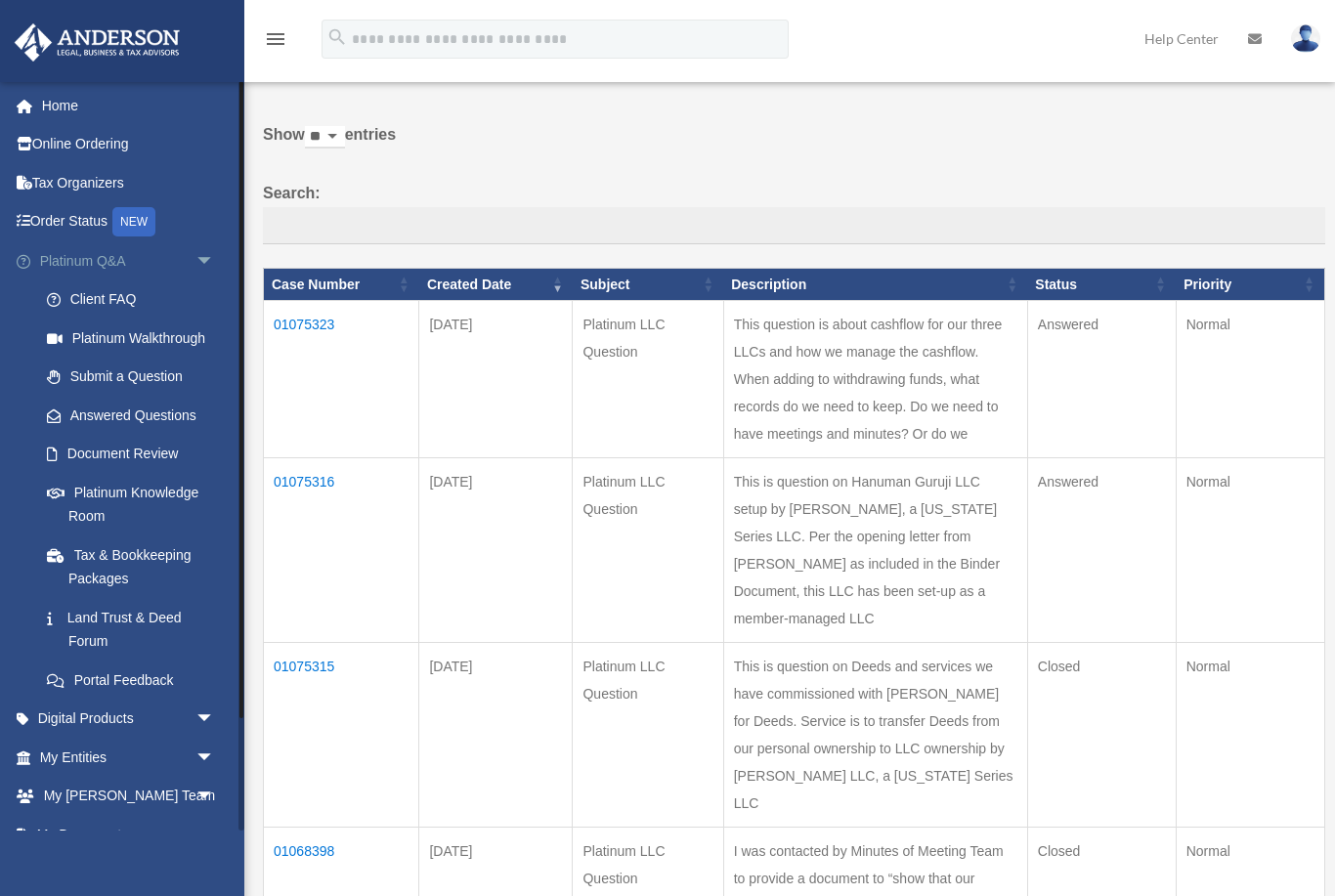
click at [211, 266] on span "arrow_drop_down" at bounding box center [214, 262] width 39 height 40
